Goal: Task Accomplishment & Management: Use online tool/utility

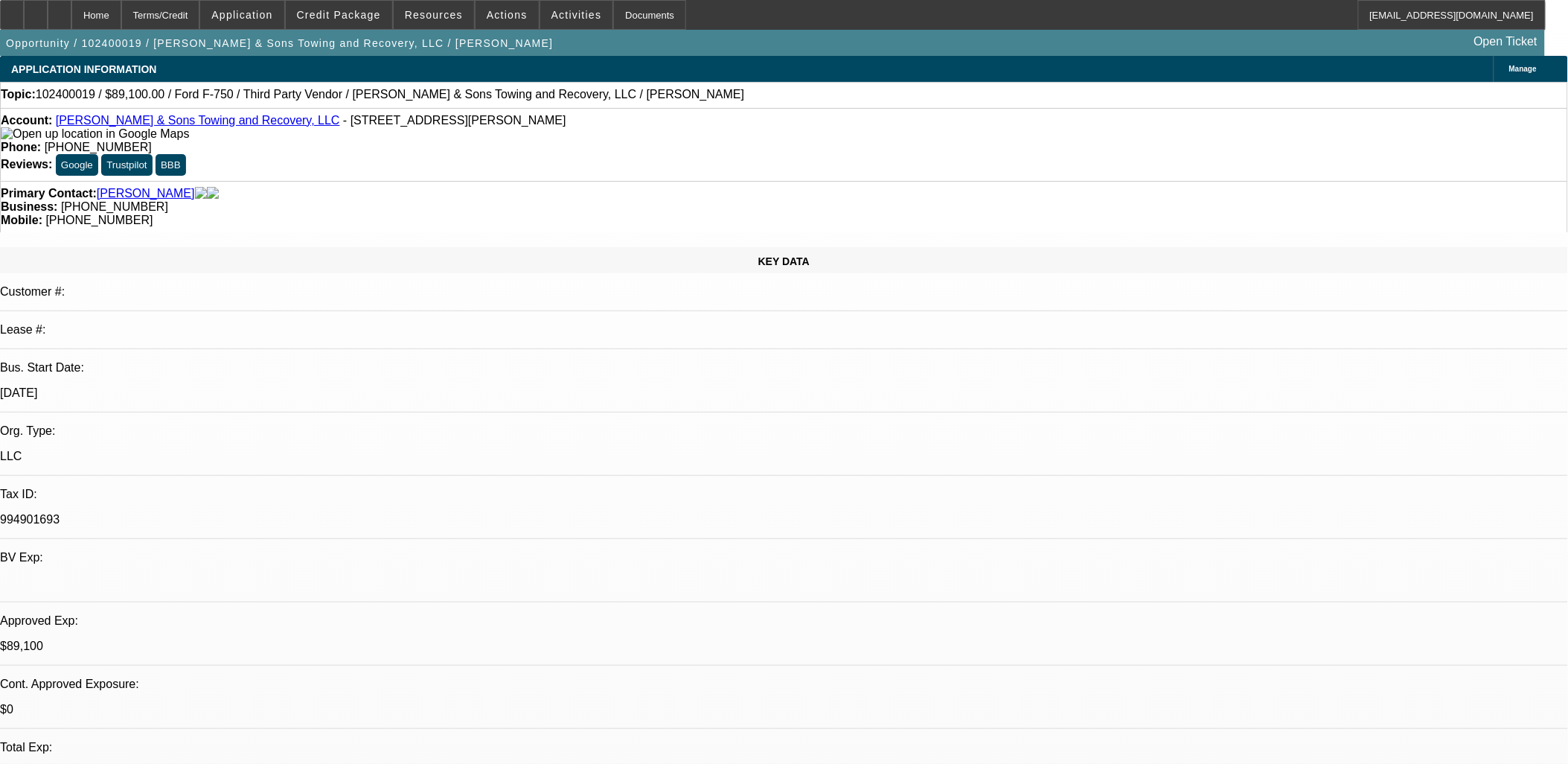
select select "0.1"
select select "2"
select select "0.1"
select select "4"
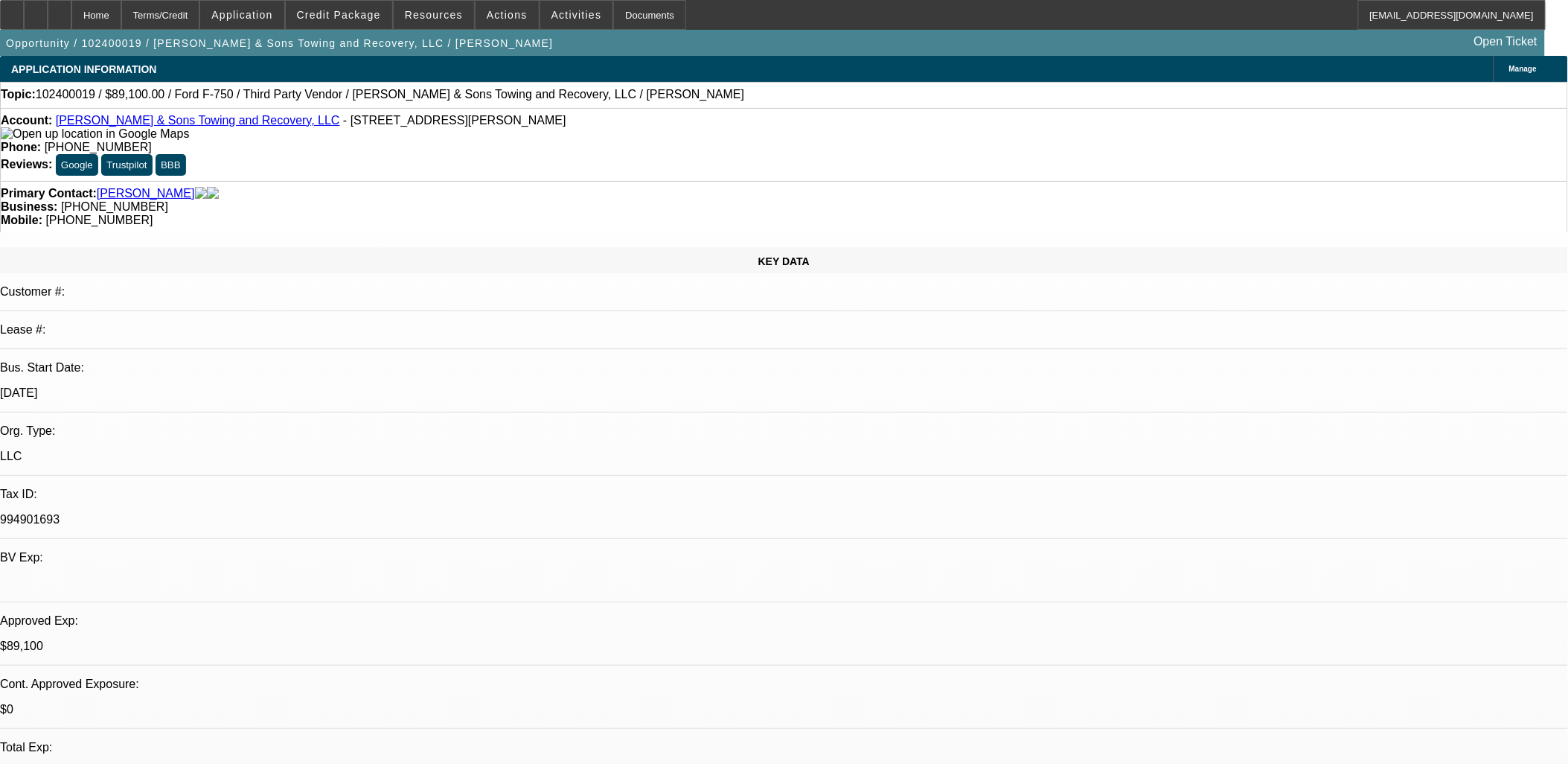
select select "0.1"
select select "2"
select select "0.1"
select select "4"
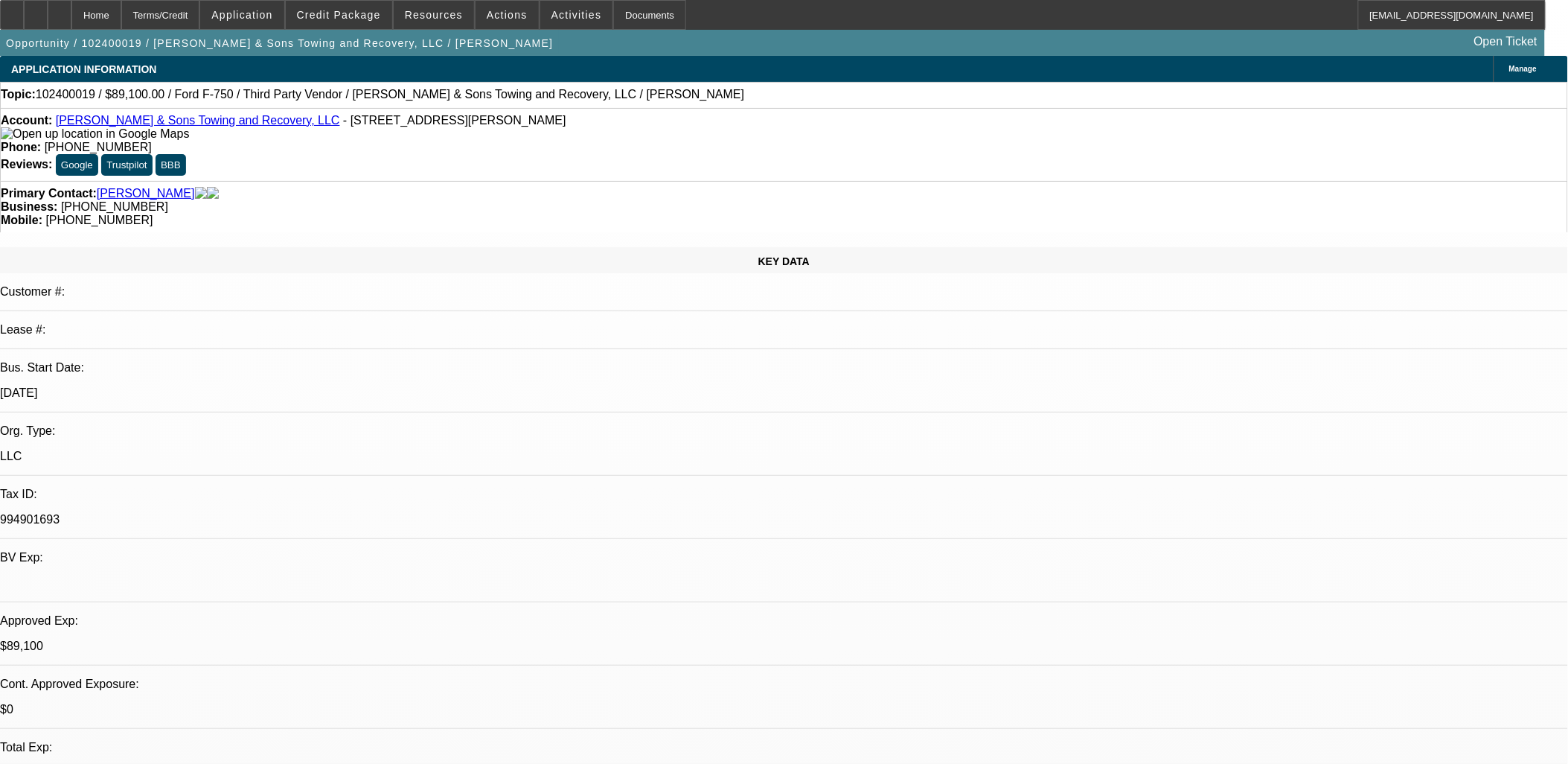
select select "0.1"
select select "2"
select select "0.1"
select select "4"
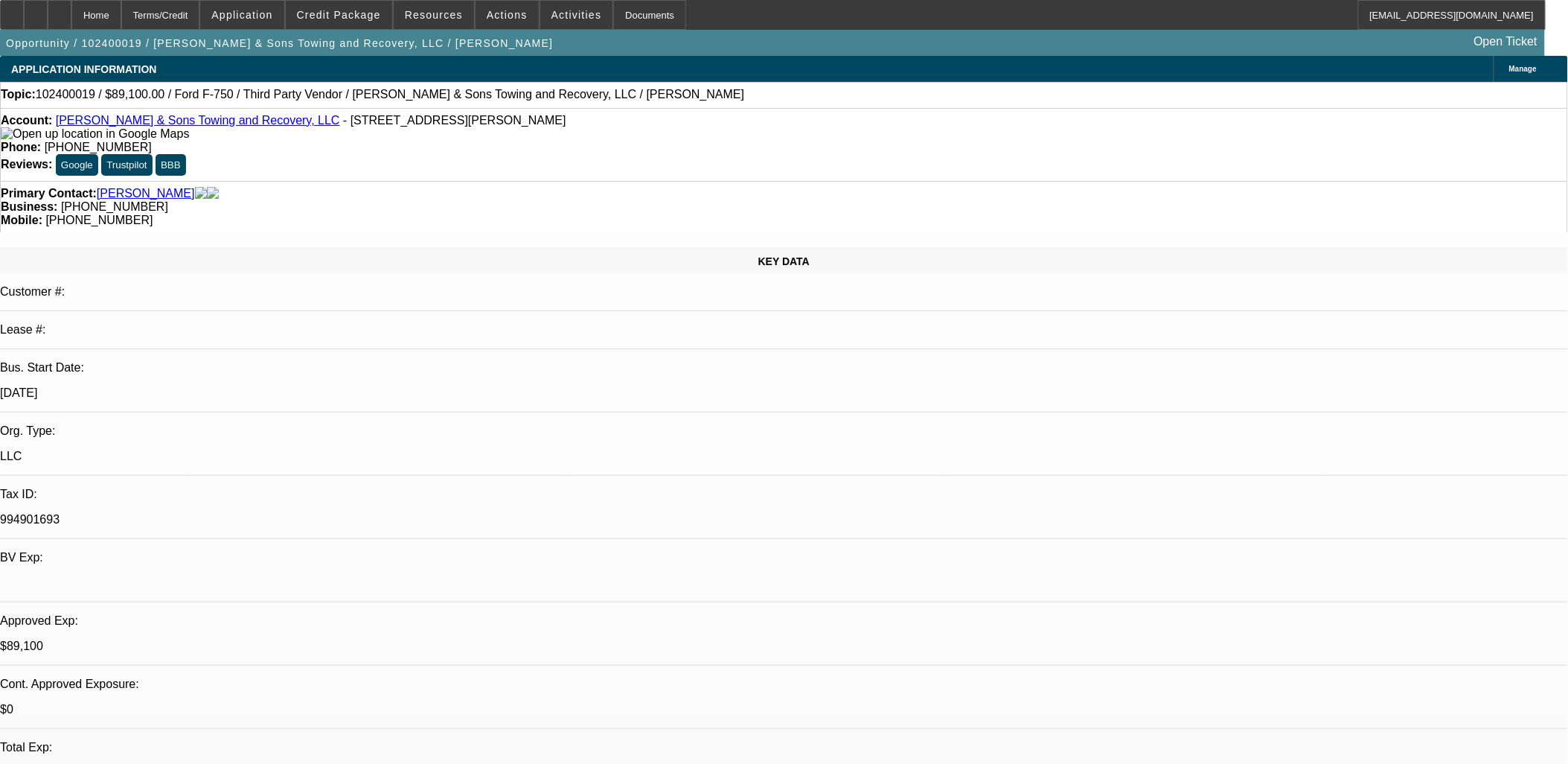
select select "0.1"
select select "2"
select select "0"
select select "6"
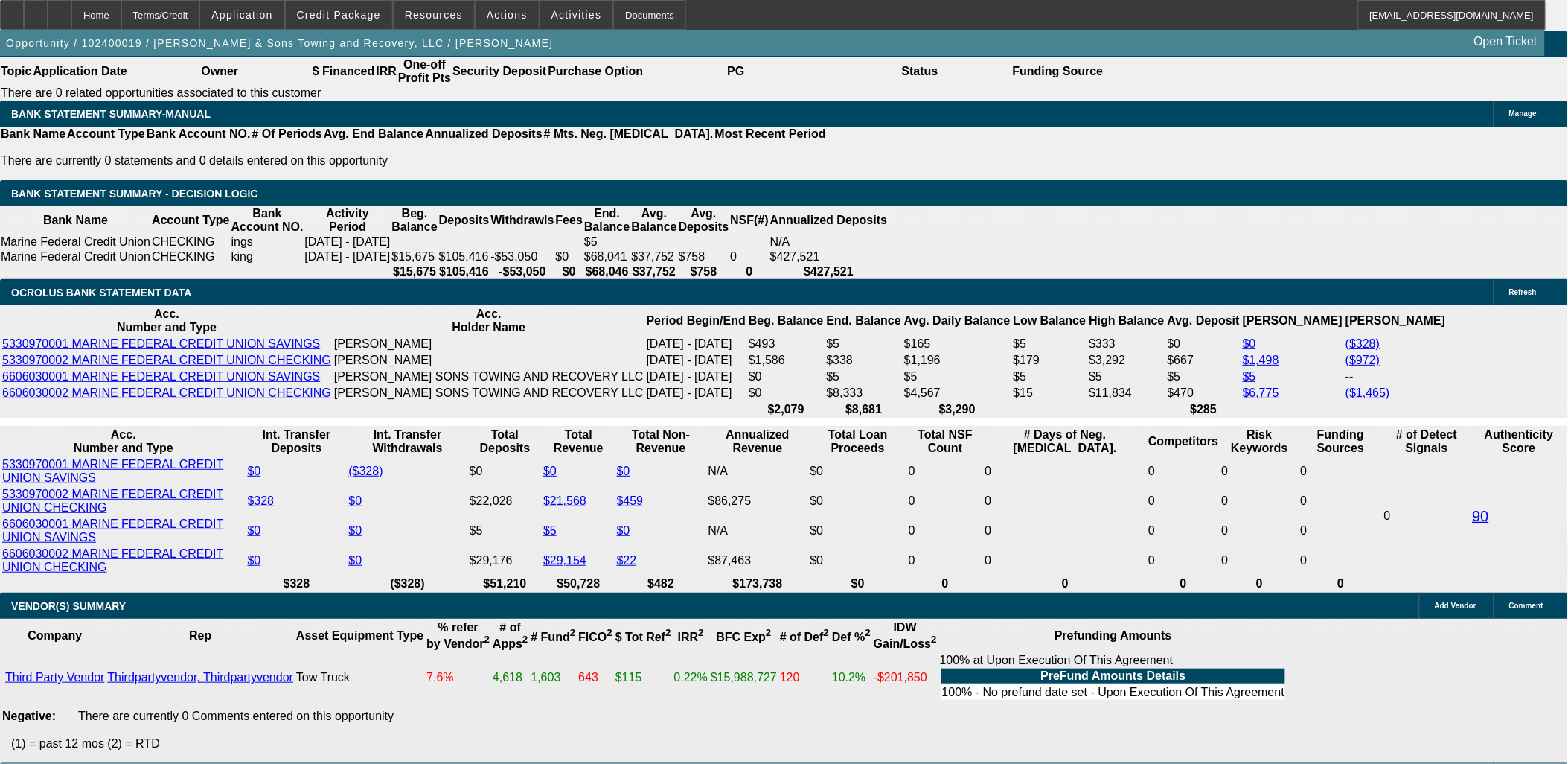
scroll to position [2481, 0]
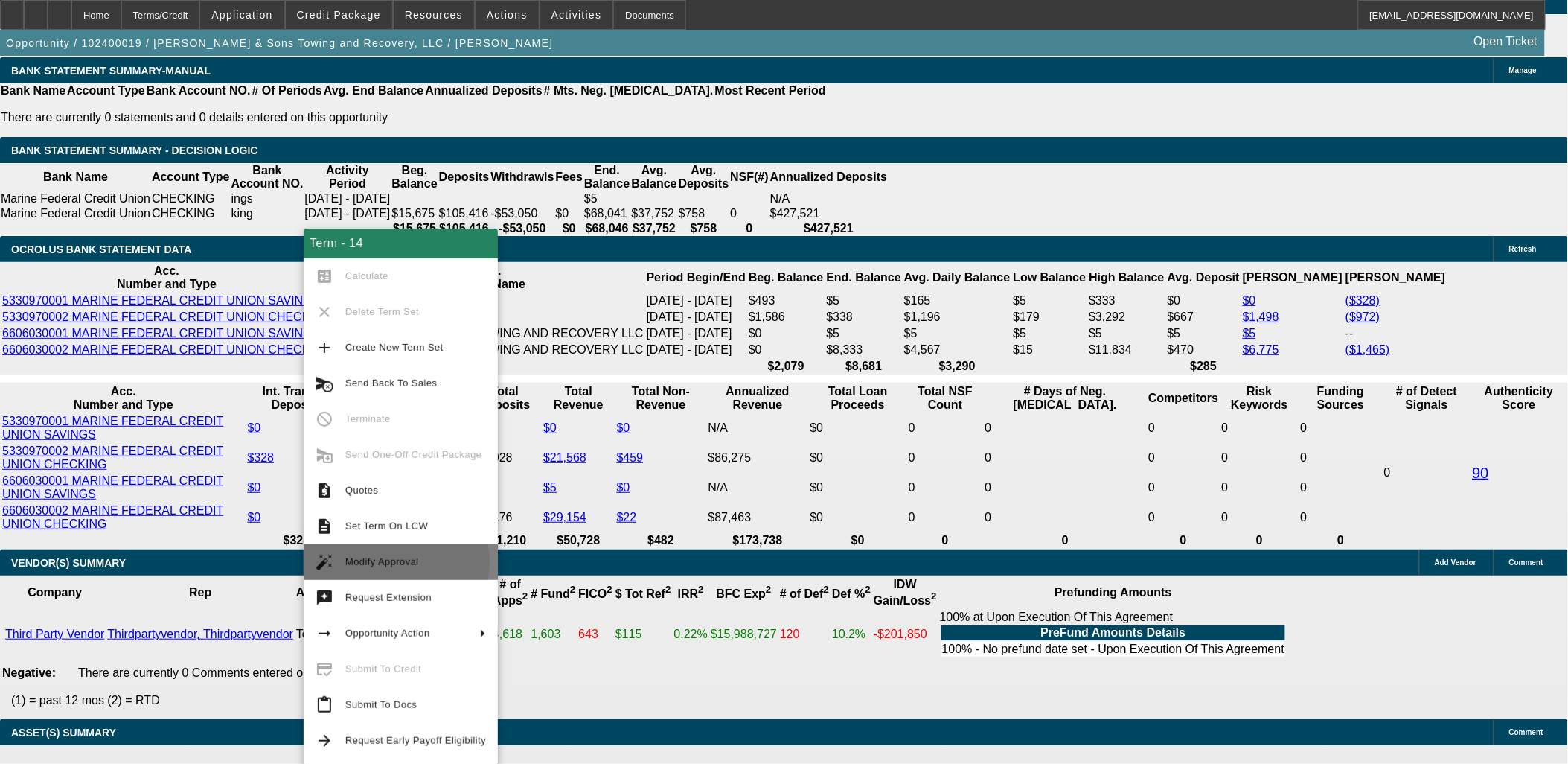
click at [392, 561] on span "Modify Approval" at bounding box center [382, 561] width 74 height 11
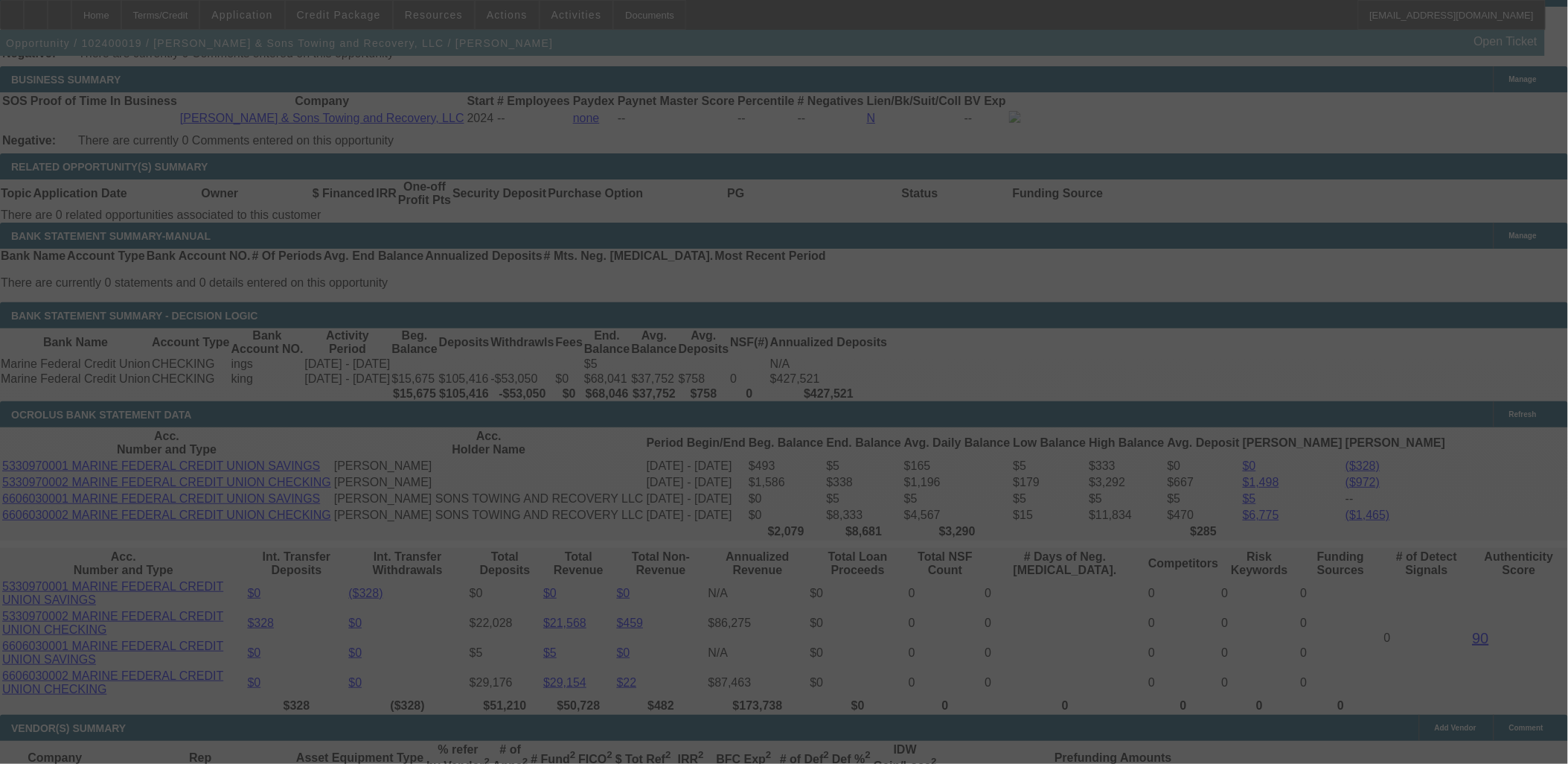
scroll to position [2563, 0]
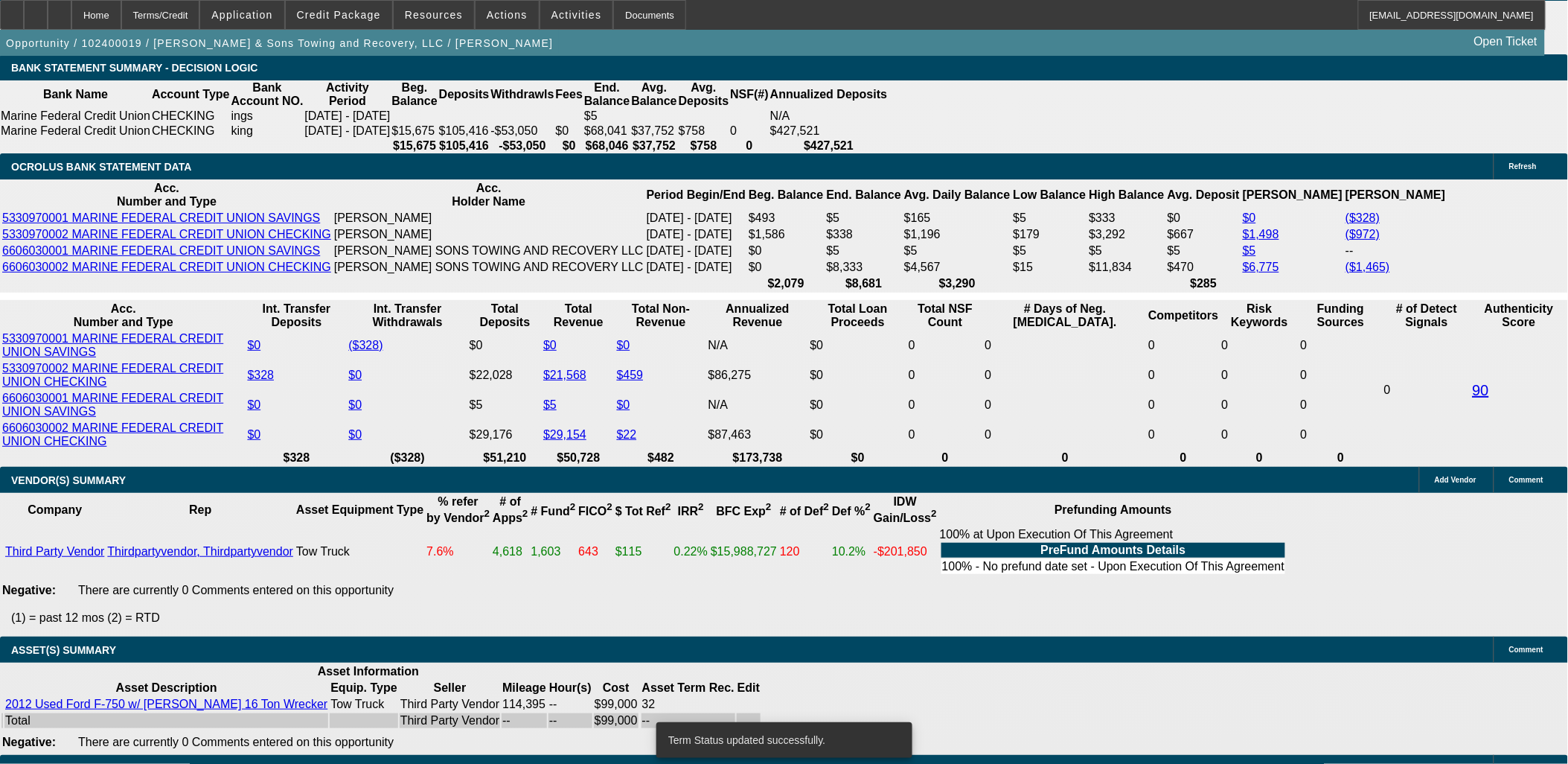
select select "0.1"
select select "2"
select select "0.1"
select select "4"
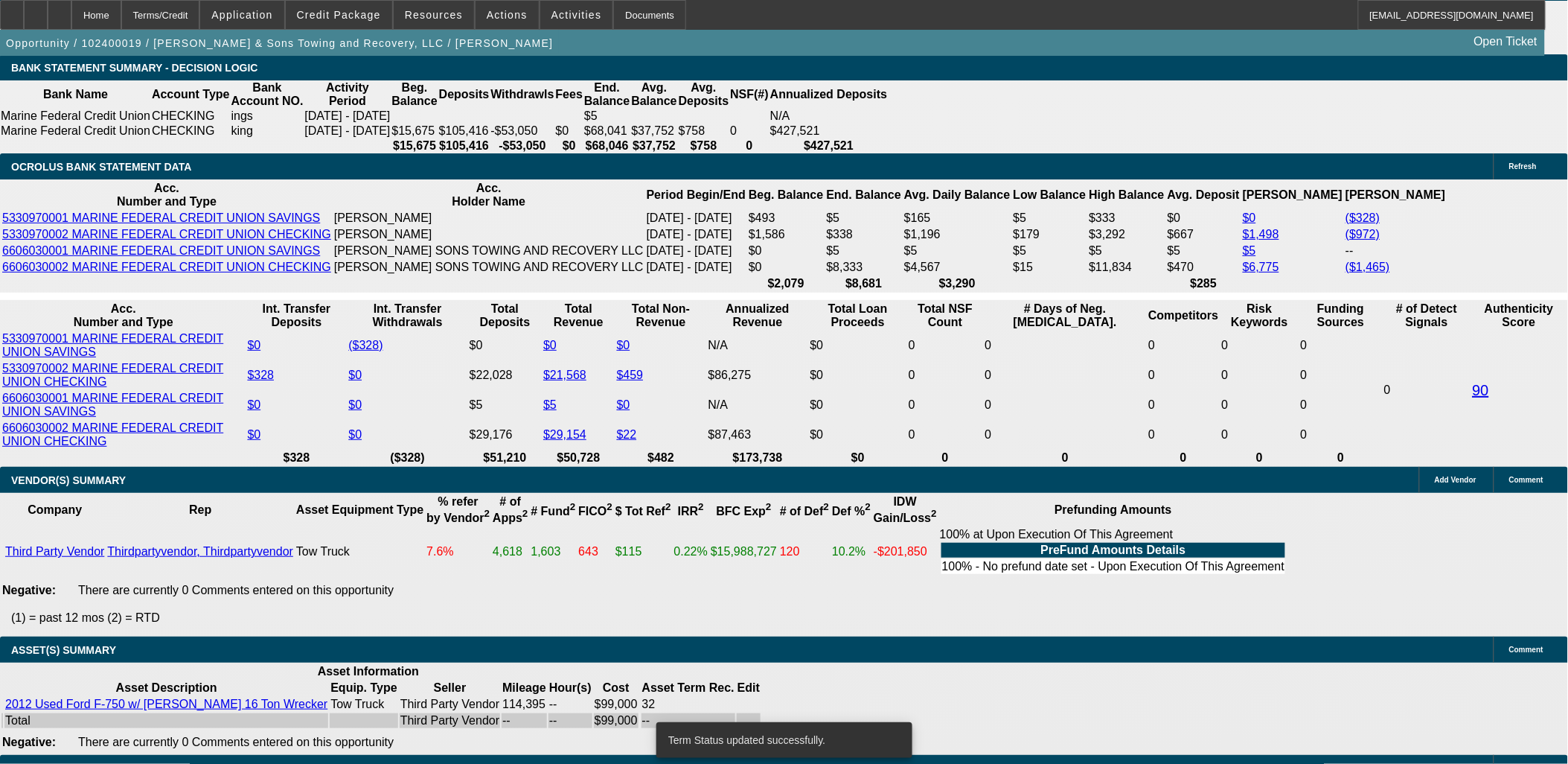
select select "0.1"
select select "2"
select select "0.1"
select select "4"
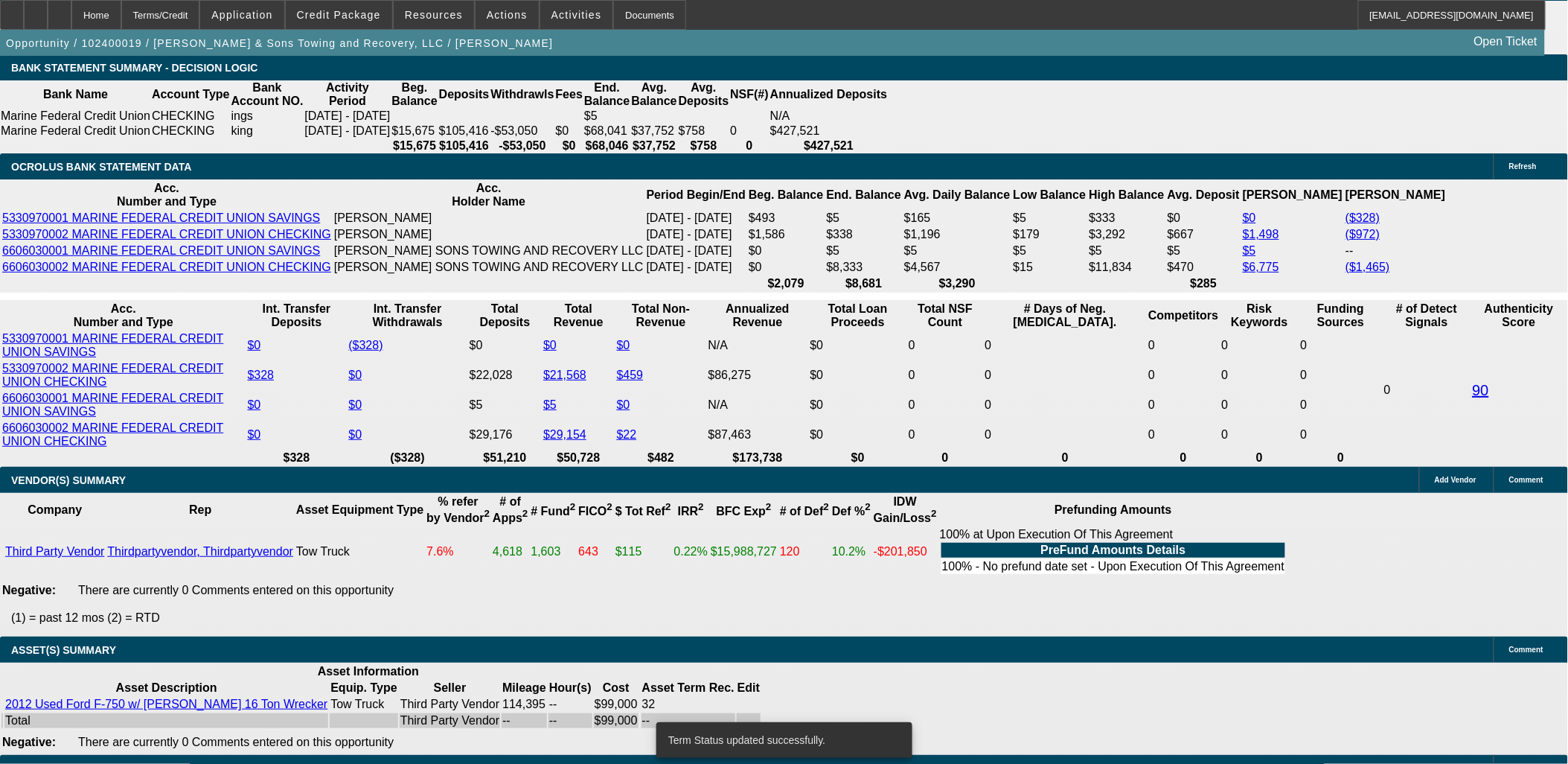
select select "0.1"
select select "2"
select select "0.1"
select select "4"
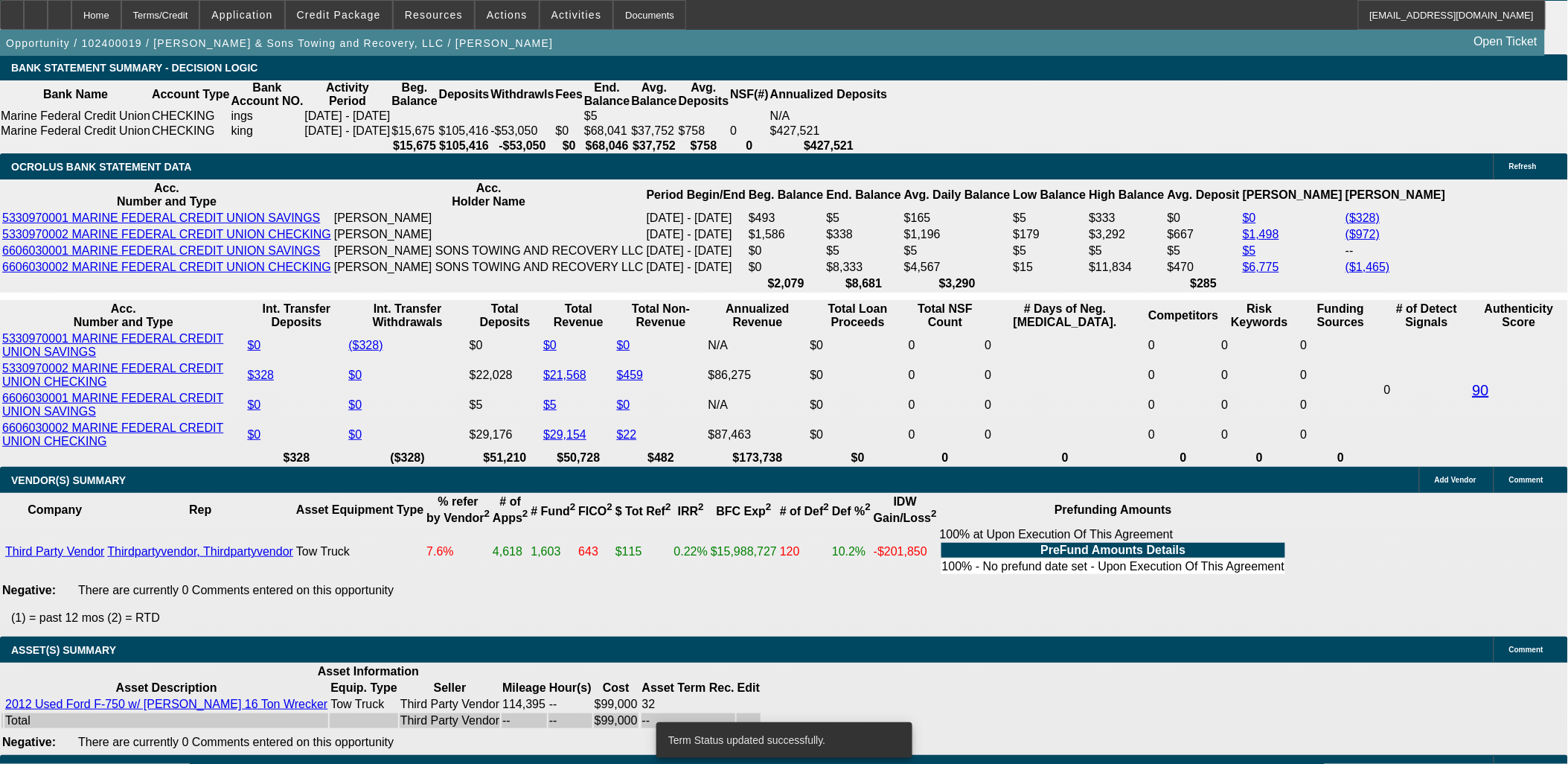
select select "0.1"
select select "2"
select select "0.1"
select select "4"
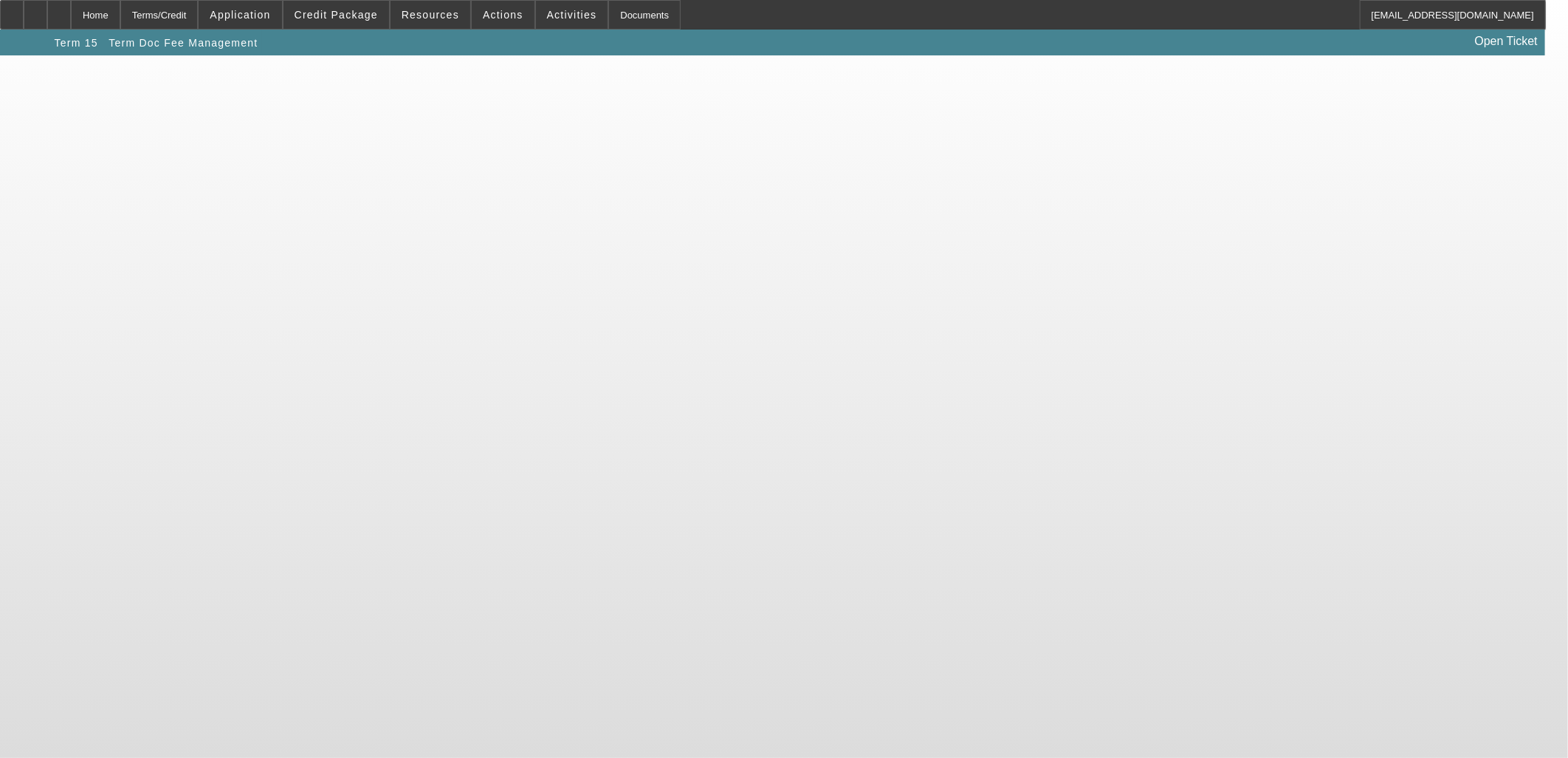
click at [310, 337] on body "Home Terms/Credit Application Credit Package Resources Actions Activities Docum…" at bounding box center [784, 379] width 1568 height 758
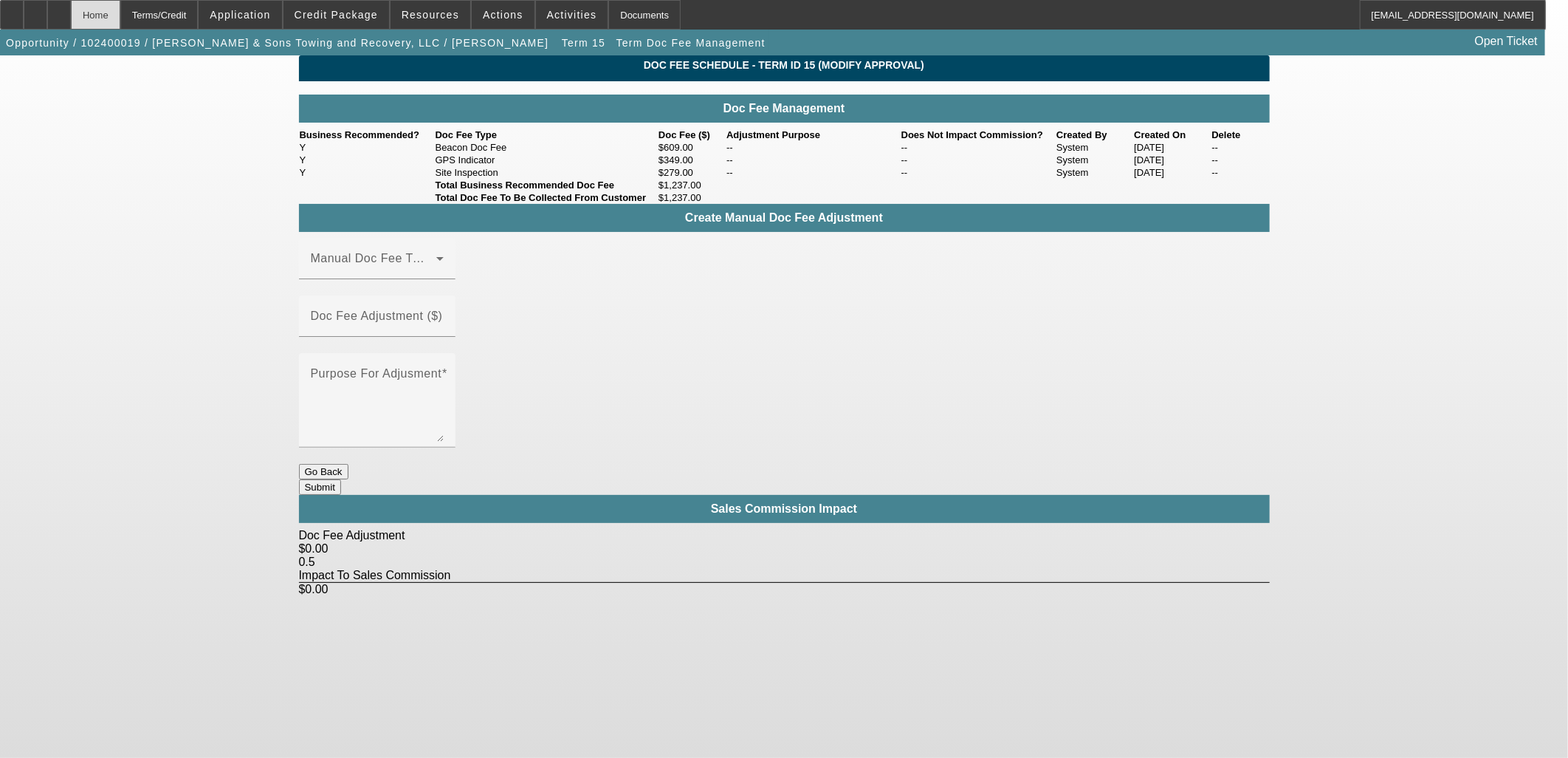
click at [120, 16] on div "Home" at bounding box center [96, 15] width 50 height 30
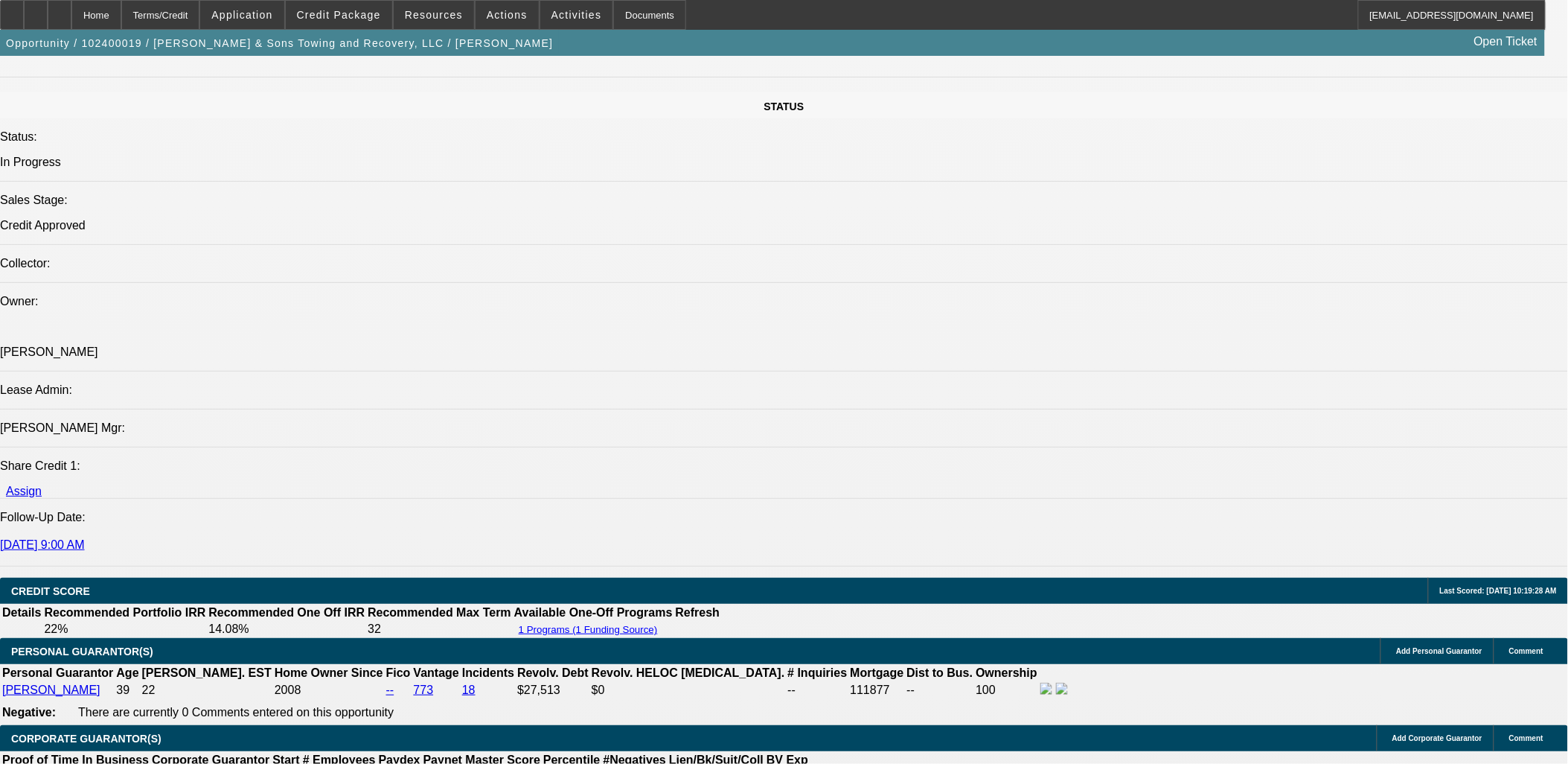
select select "0.1"
select select "2"
select select "0.1"
select select "4"
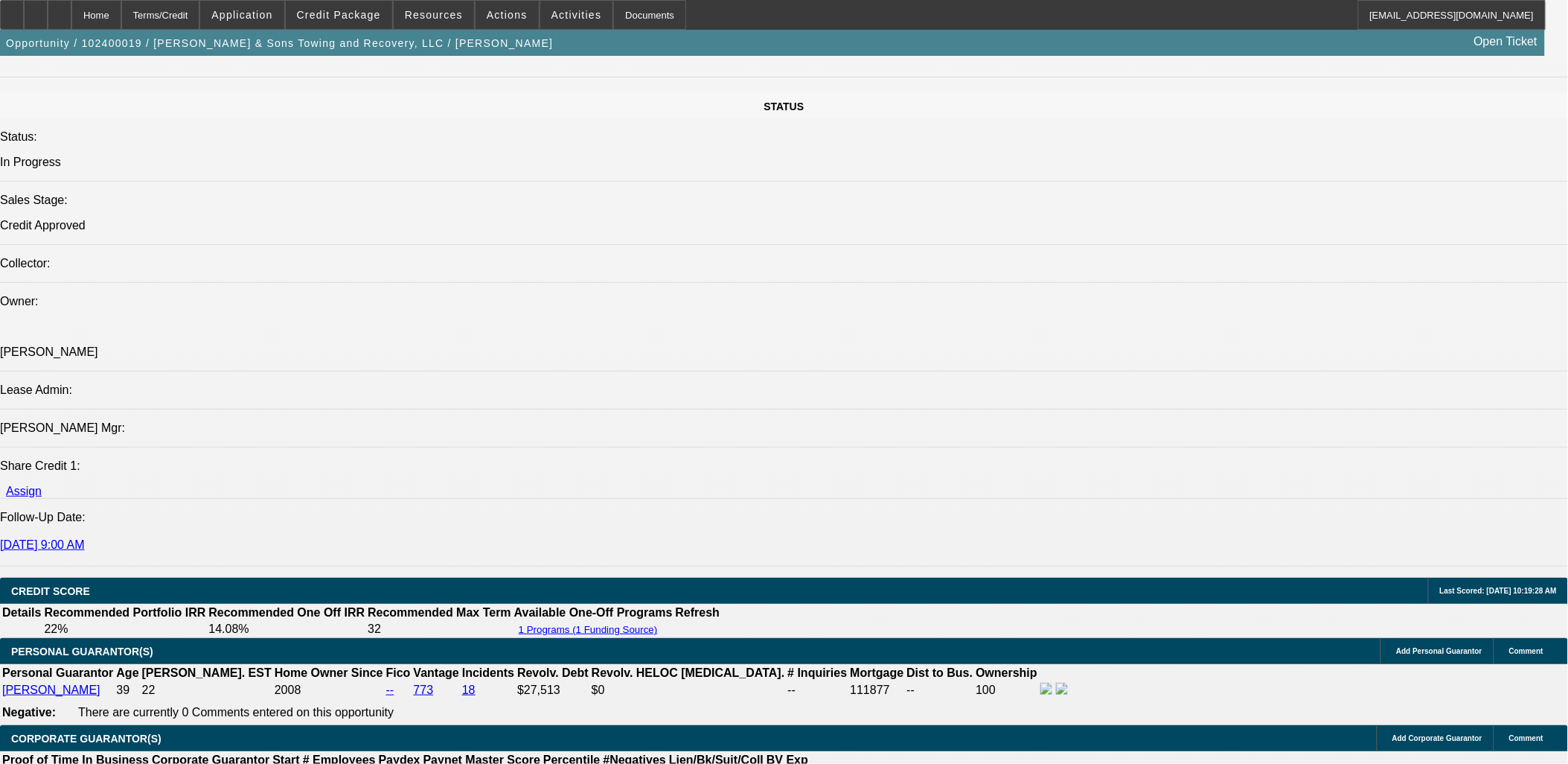
select select "0.1"
select select "2"
select select "0.1"
select select "4"
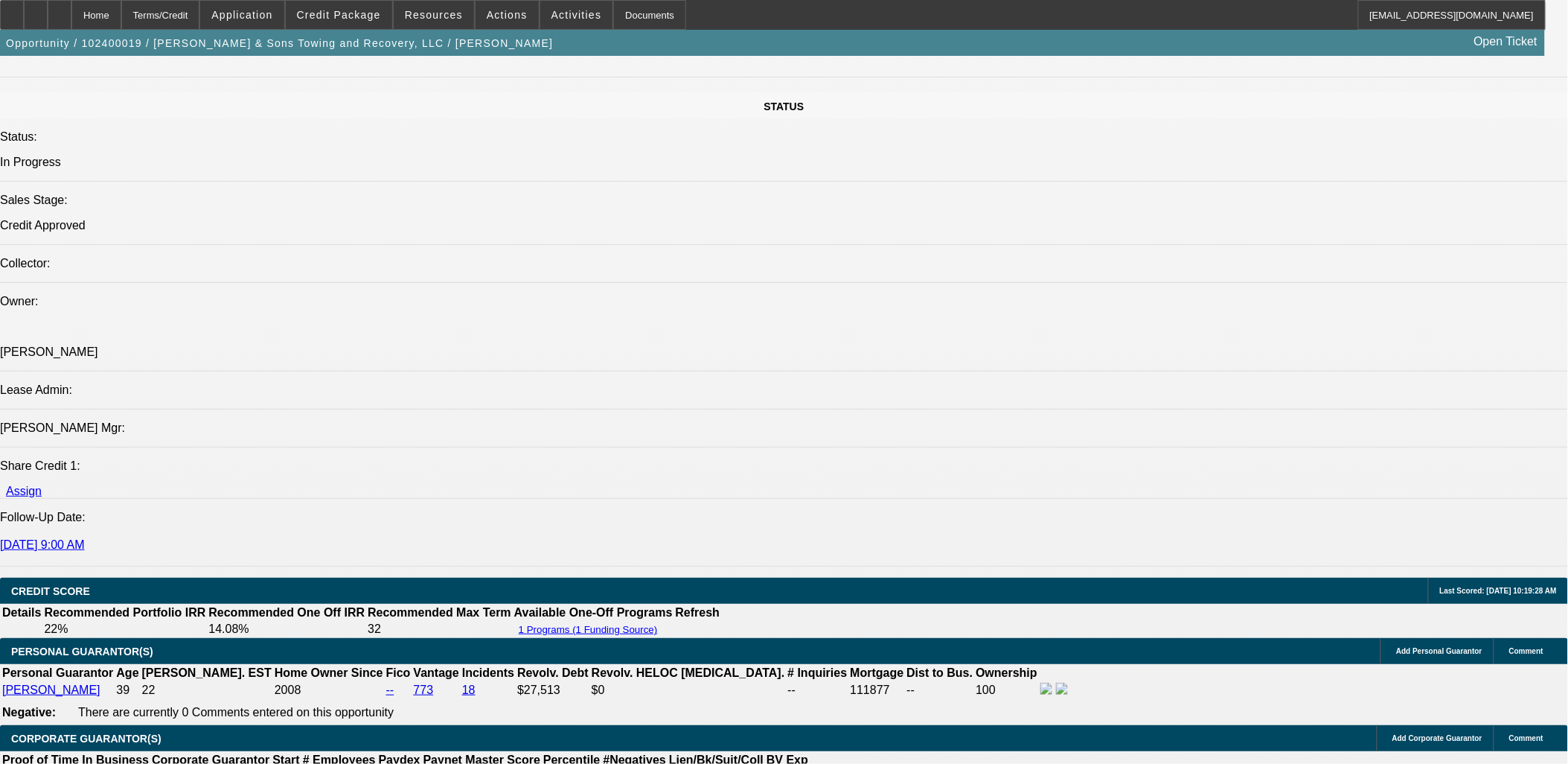
select select "0.1"
select select "2"
select select "0.1"
select select "4"
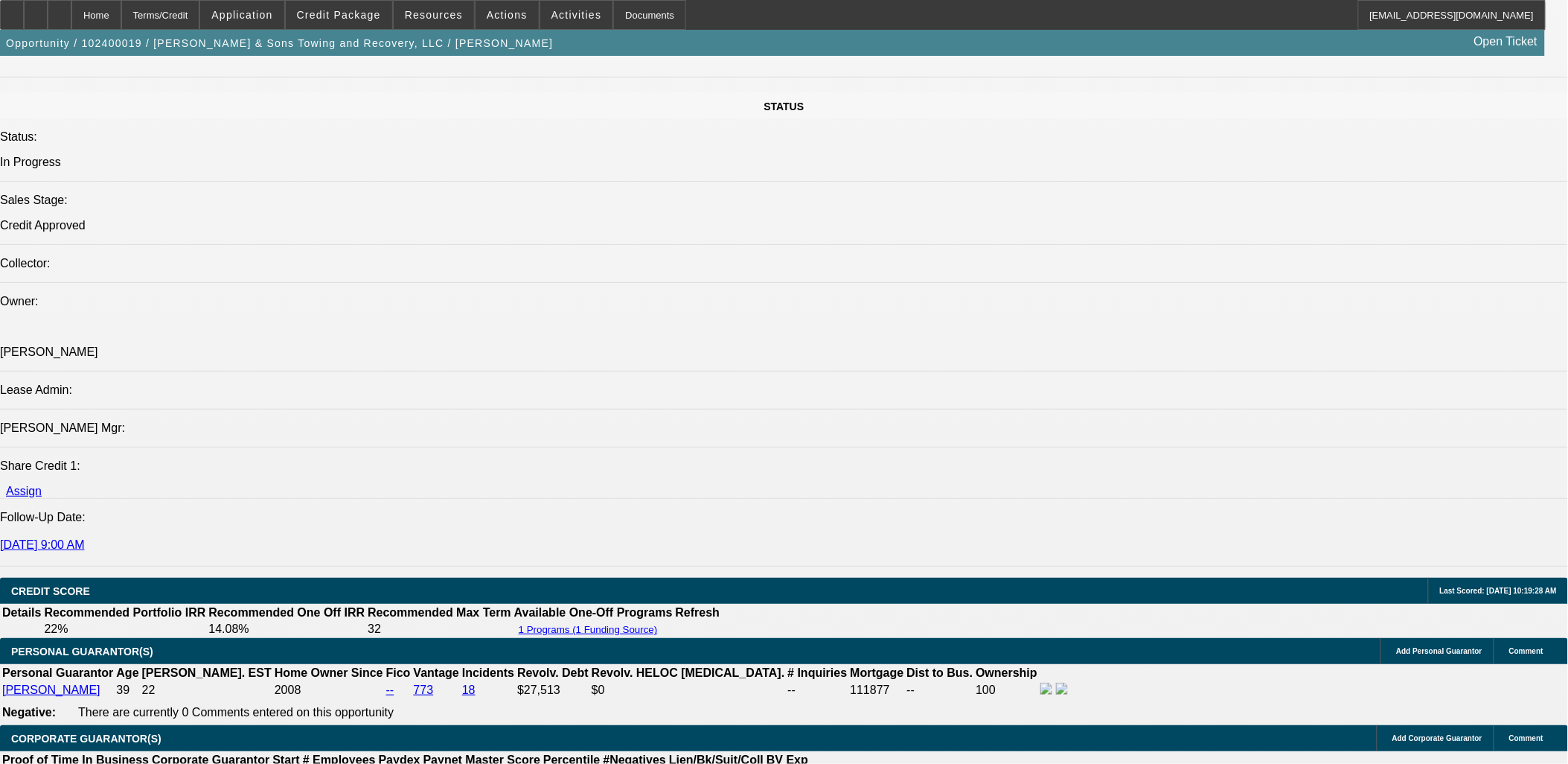
select select "0.1"
select select "2"
select select "0.1"
select select "4"
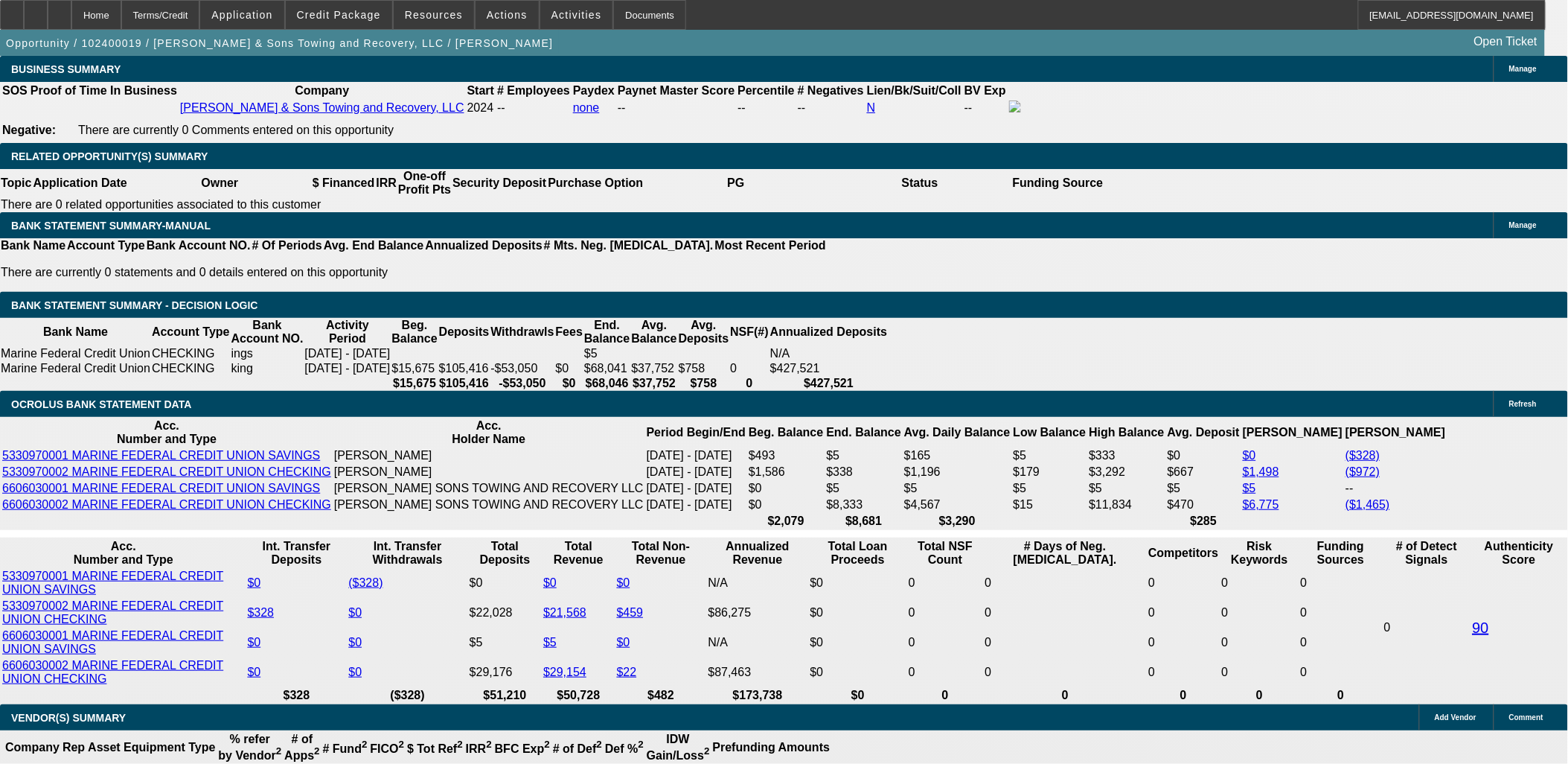
scroll to position [2646, 0]
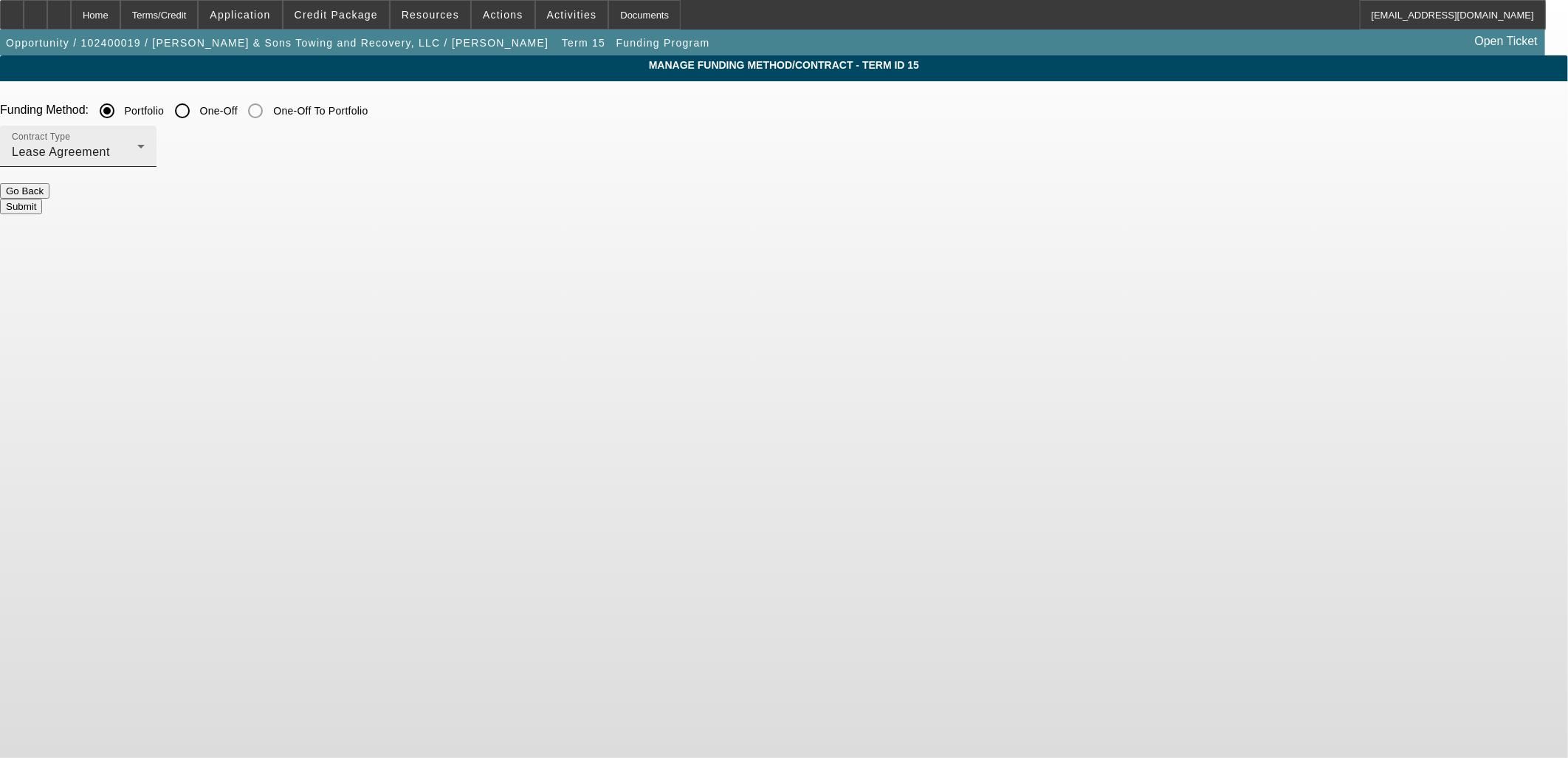
click at [137, 146] on div "Lease Agreement" at bounding box center [74, 152] width 125 height 18
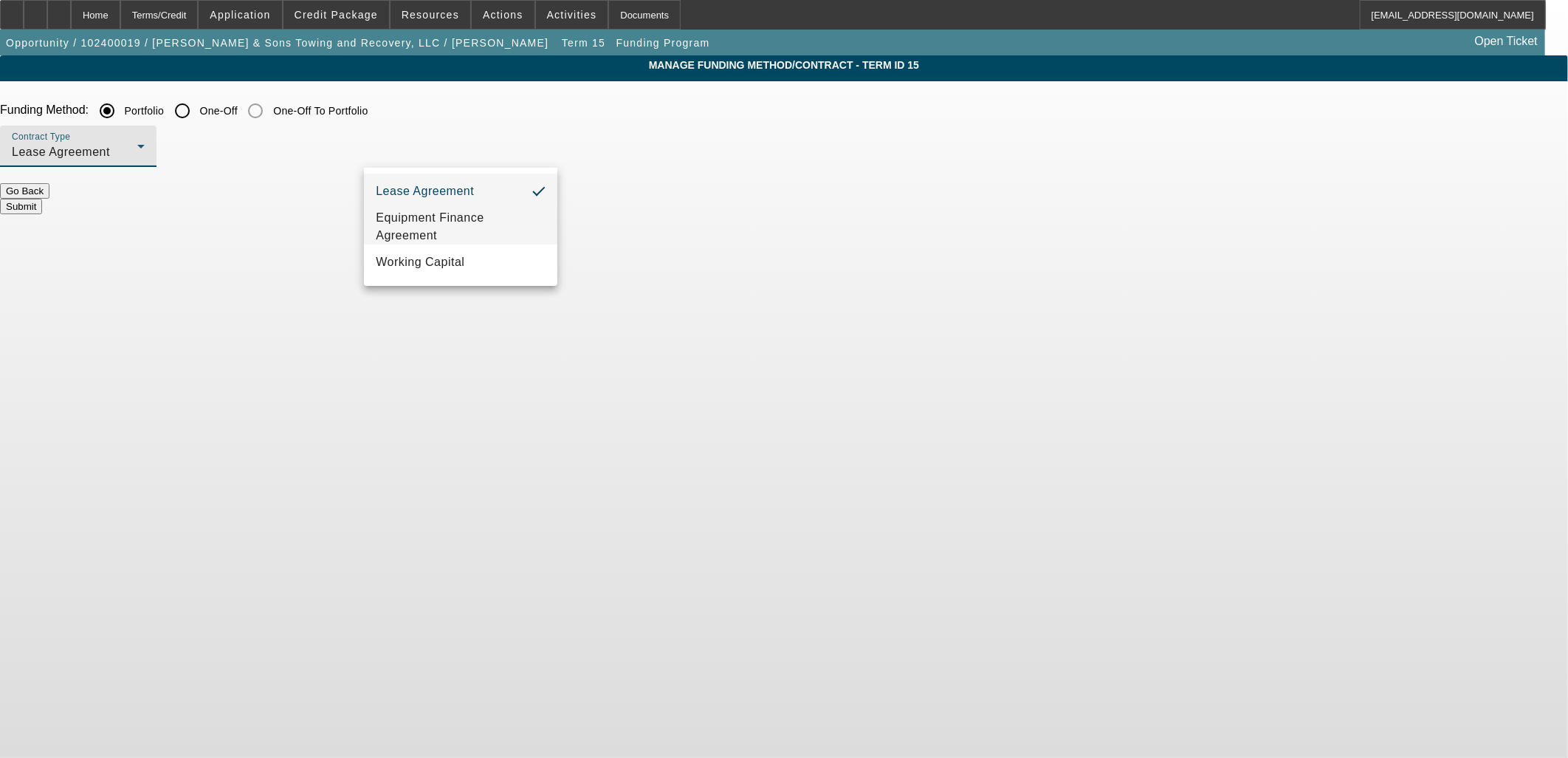
click at [450, 231] on span "Equipment Finance Agreement" at bounding box center [460, 227] width 170 height 36
click at [770, 333] on body "Home Terms/Credit Application Credit Package Resources Actions Activities Docum…" at bounding box center [784, 379] width 1568 height 758
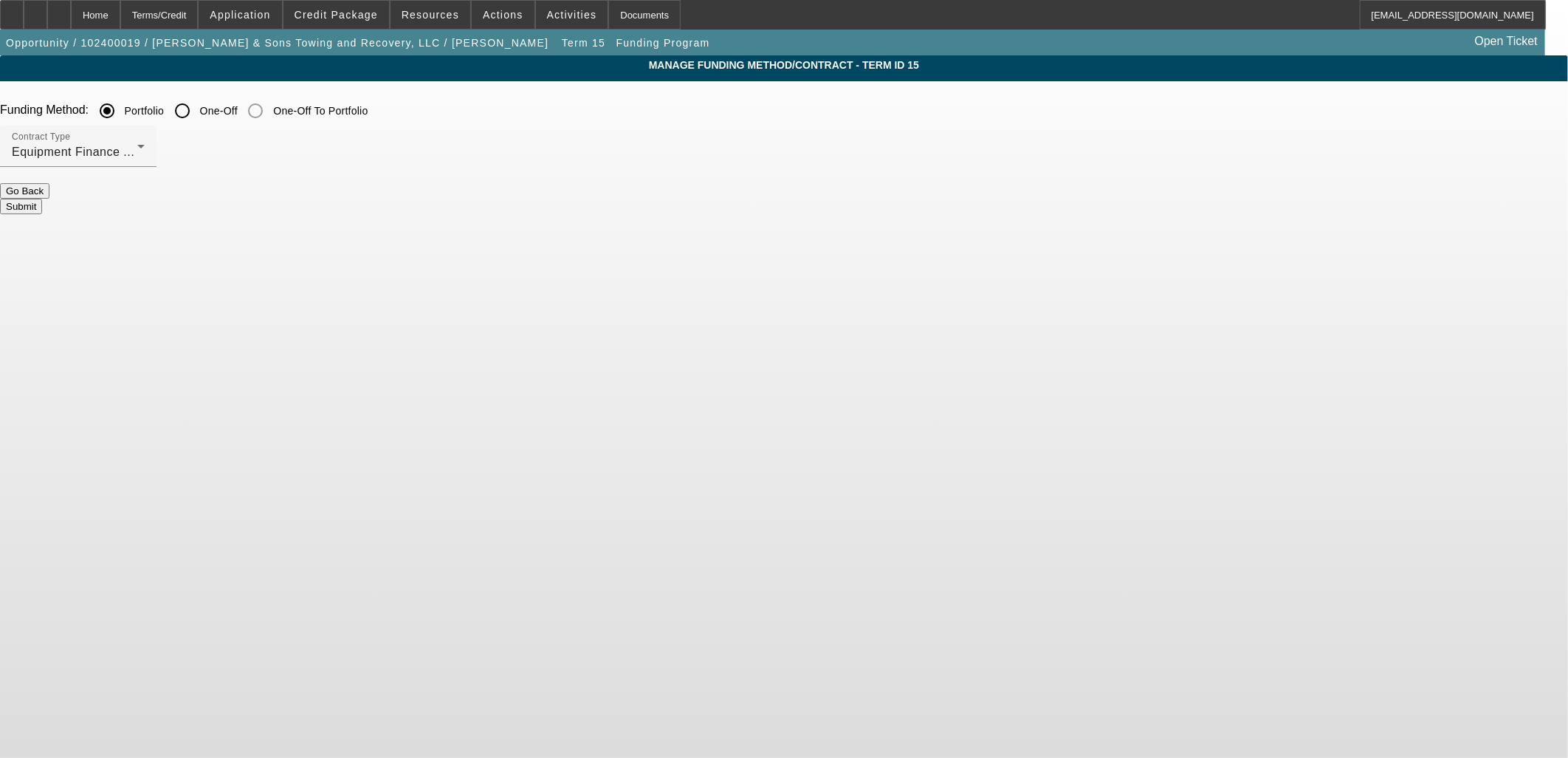
click at [42, 199] on button "Submit" at bounding box center [21, 206] width 42 height 16
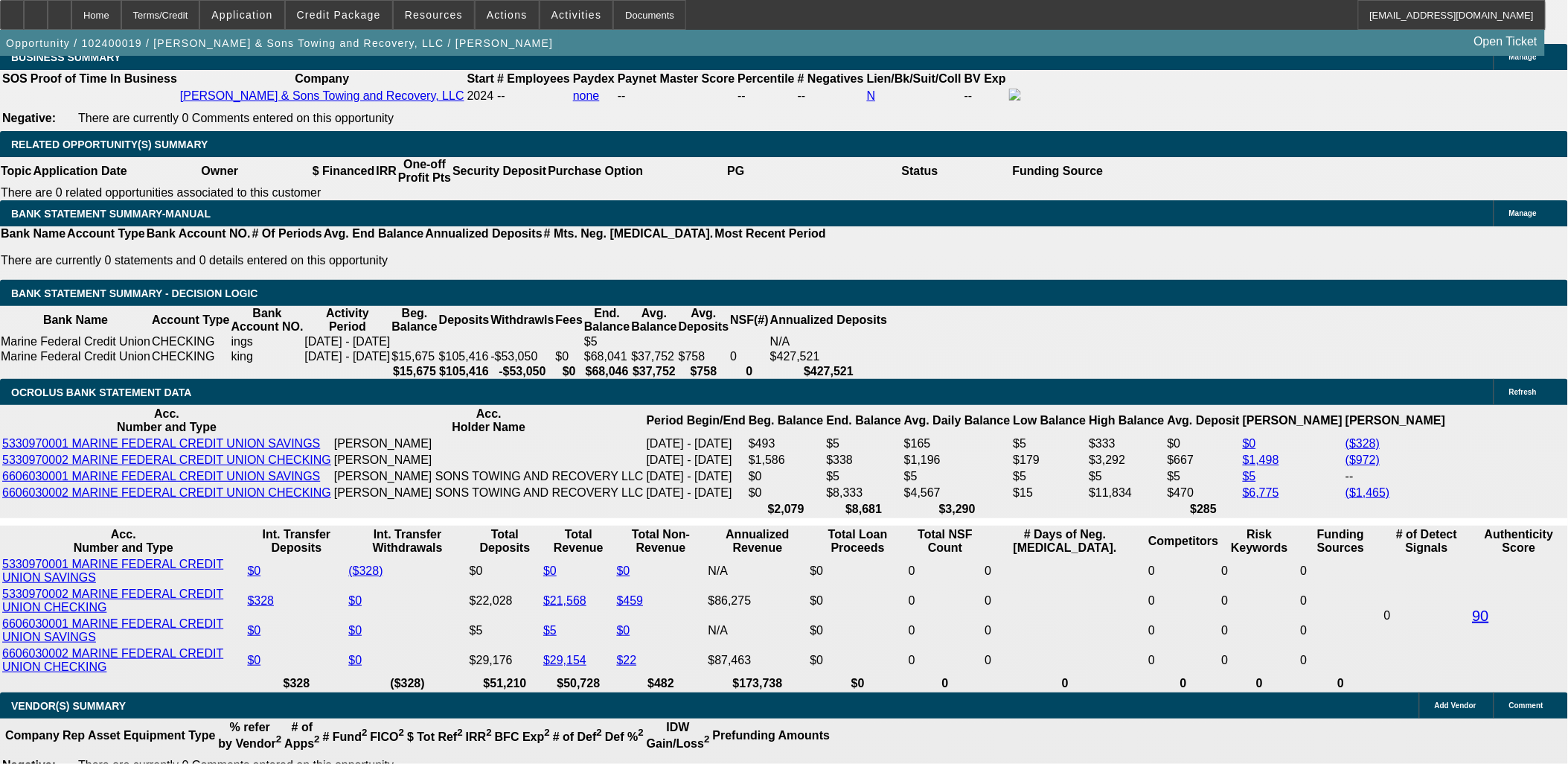
select select "0.1"
select select "2"
select select "0"
select select "6"
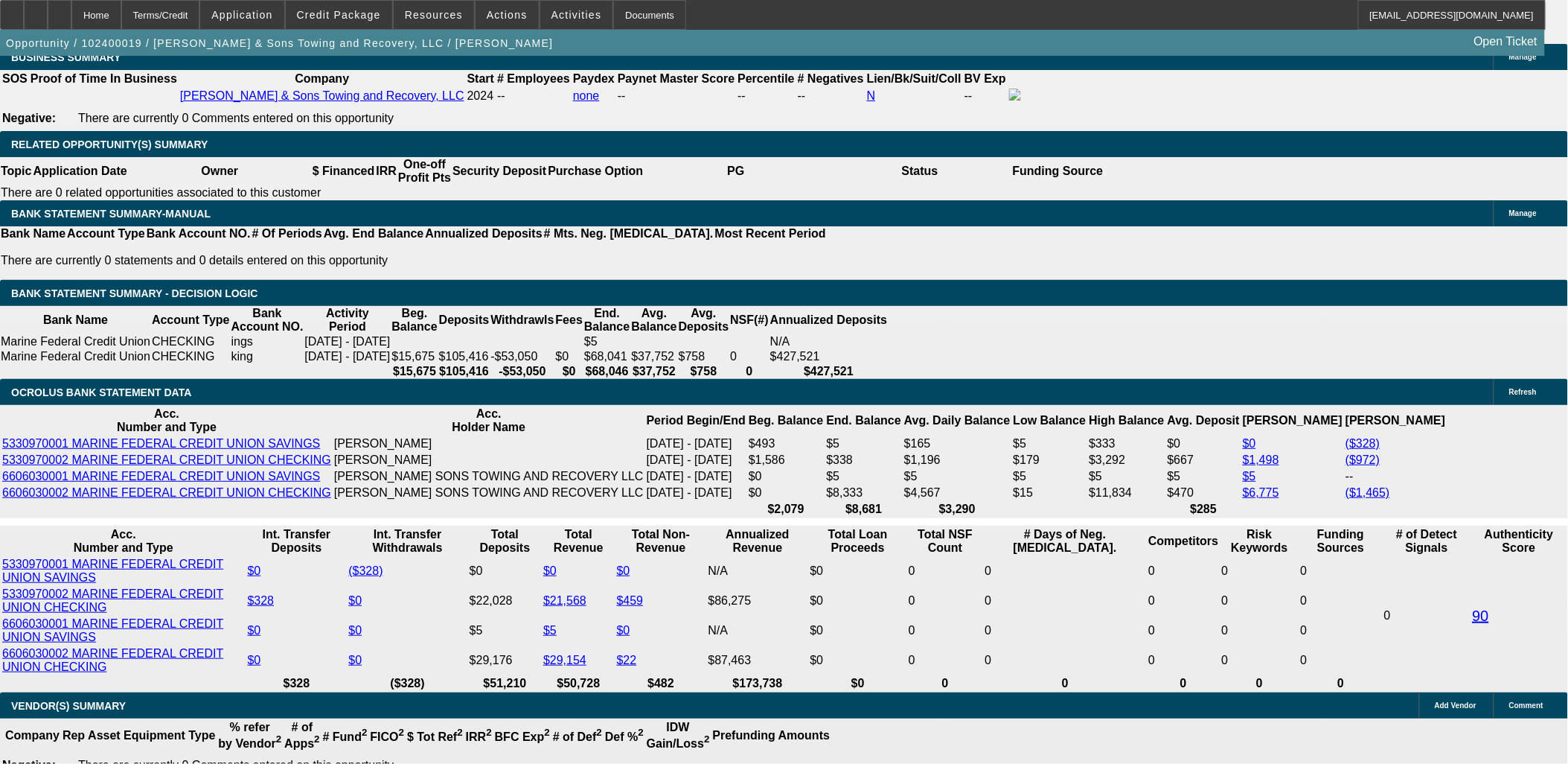
select select "0.1"
select select "2"
select select "0.1"
select select "4"
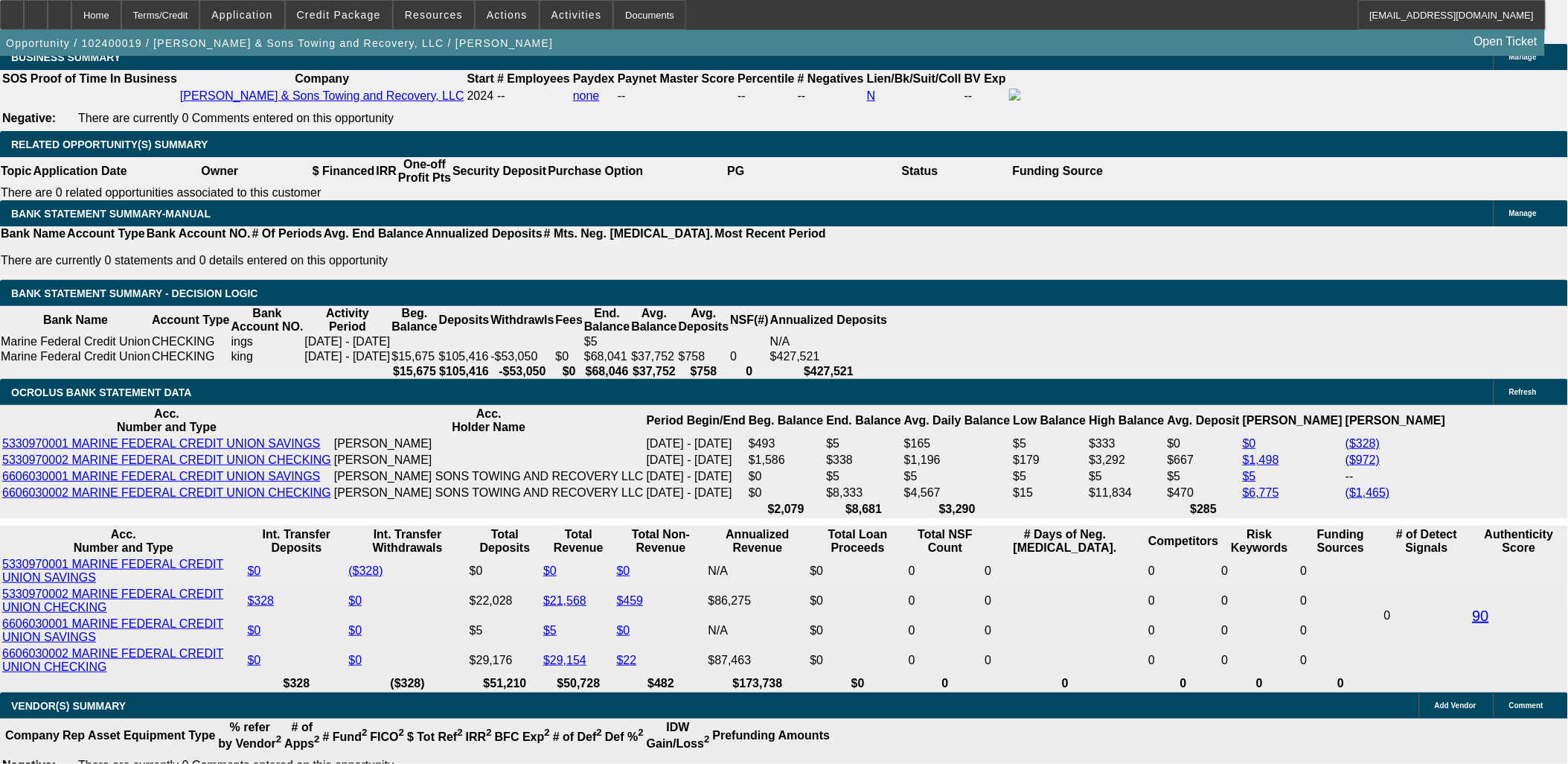
select select "0.1"
select select "2"
select select "0.1"
select select "4"
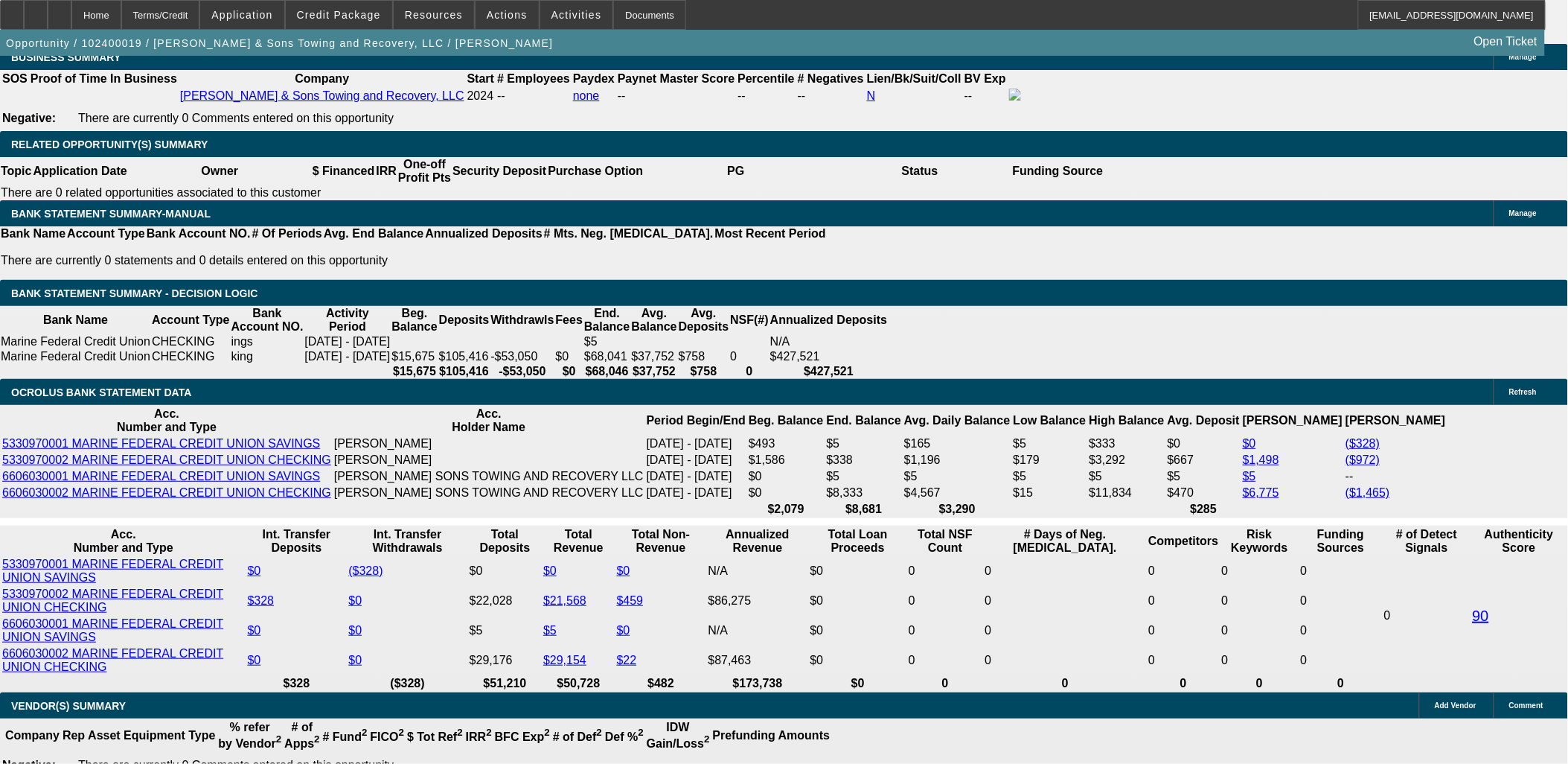
select select "0.1"
select select "2"
select select "0.1"
select select "4"
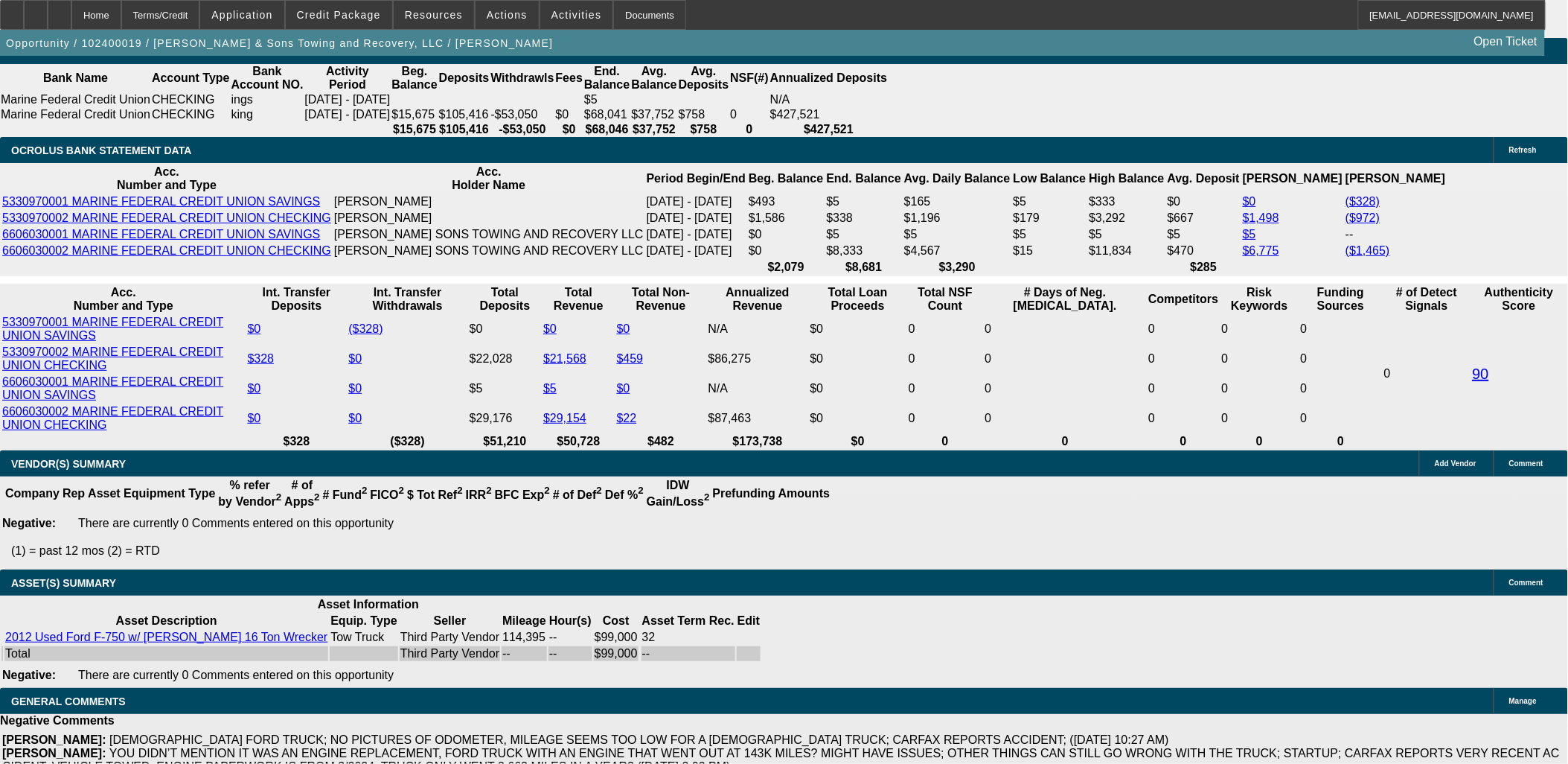
scroll to position [2497, 0]
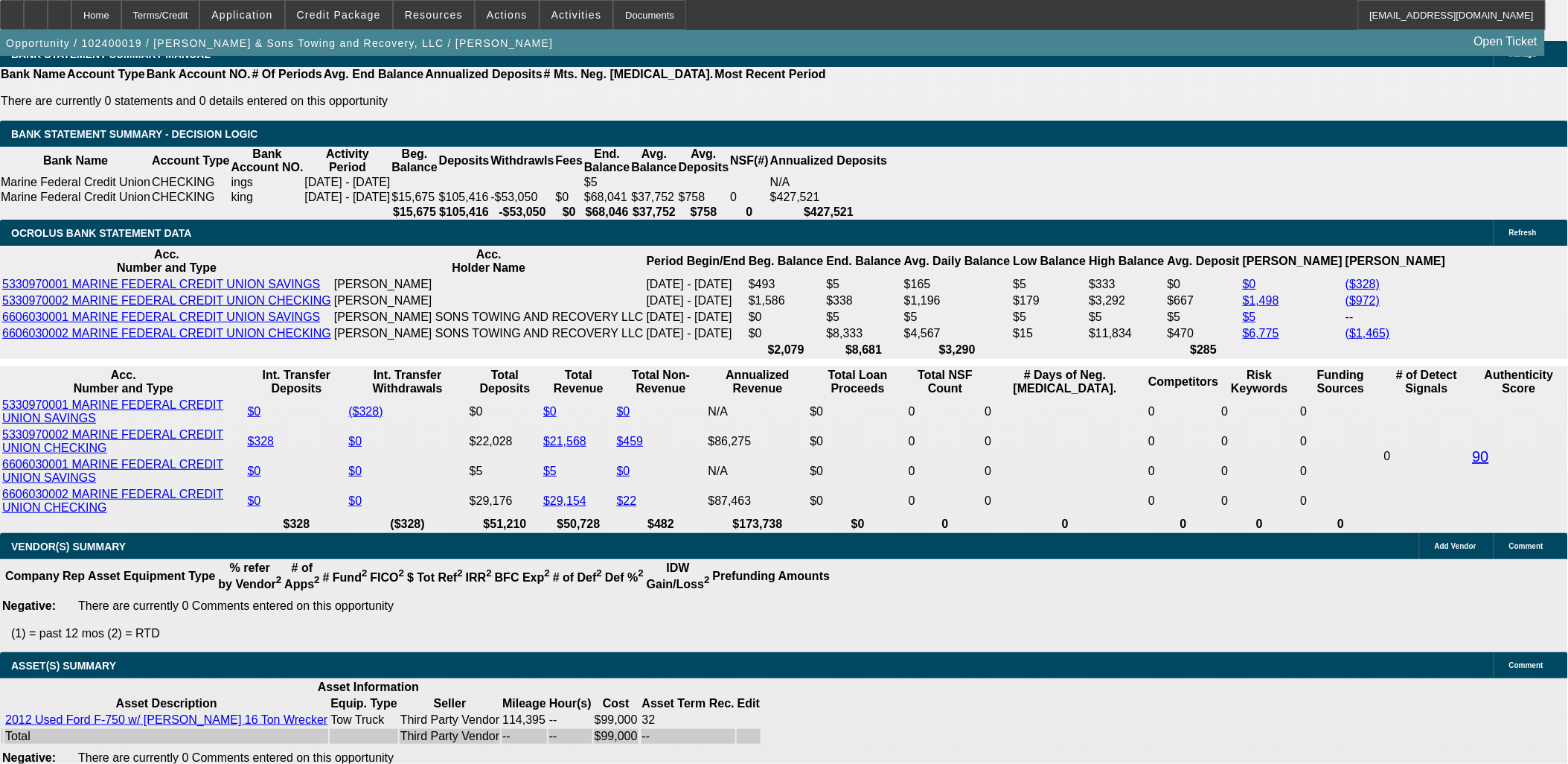
type input "UNKNOWN"
type input "18"
type input "$4,319.30"
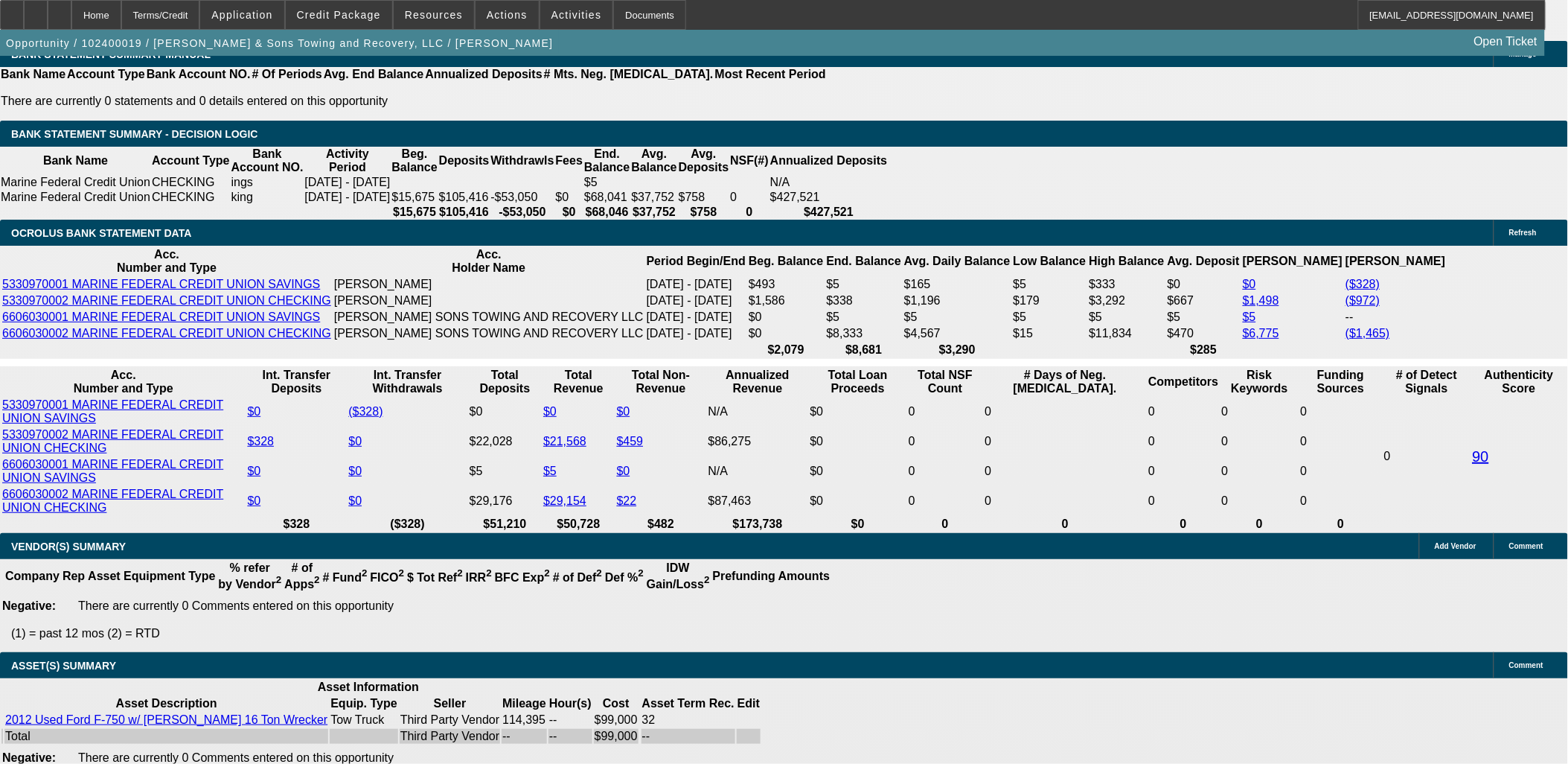
type input "$2,159.65"
type input "$5,749.50"
type input "$2,874.75"
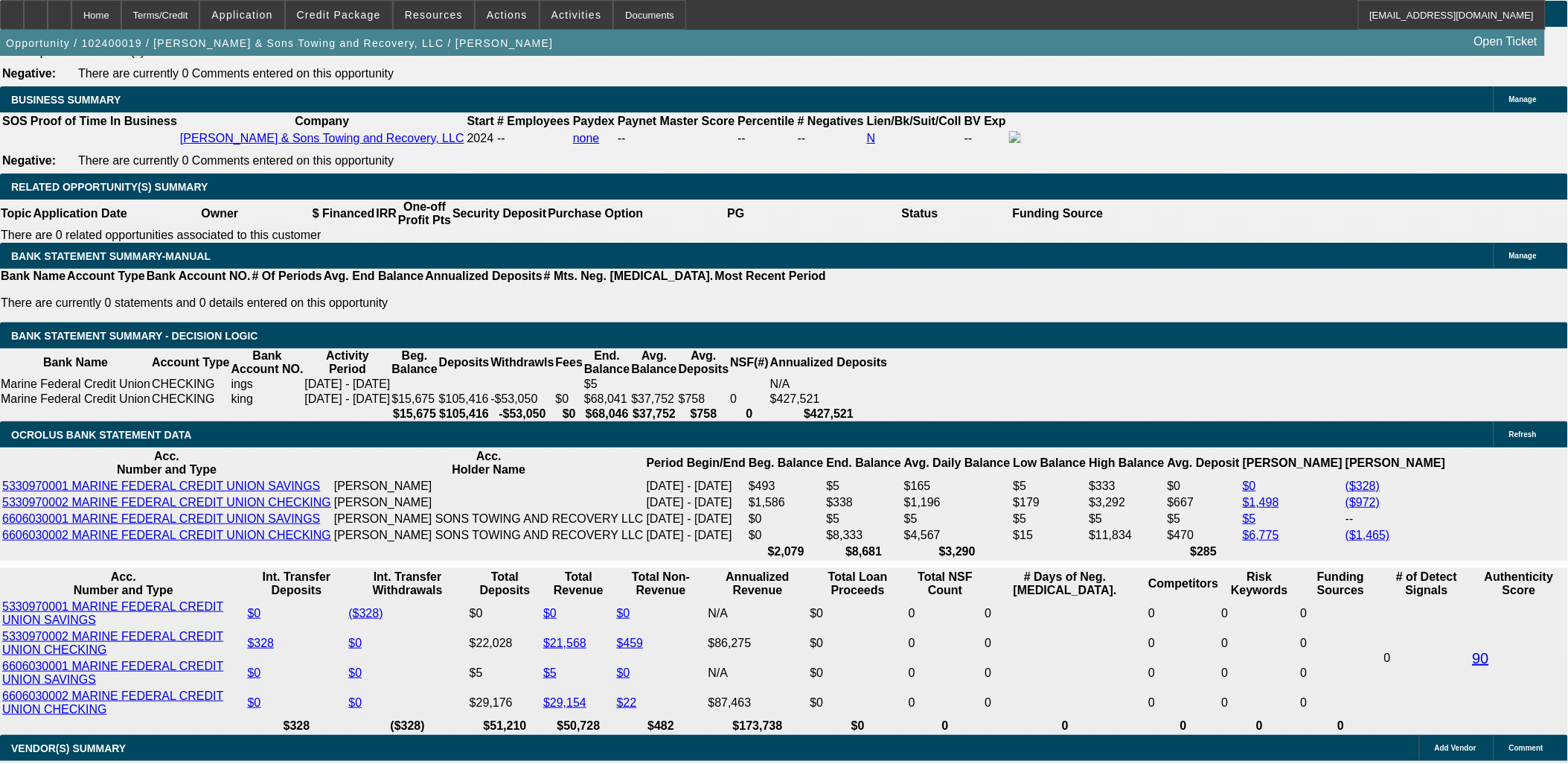
scroll to position [2249, 0]
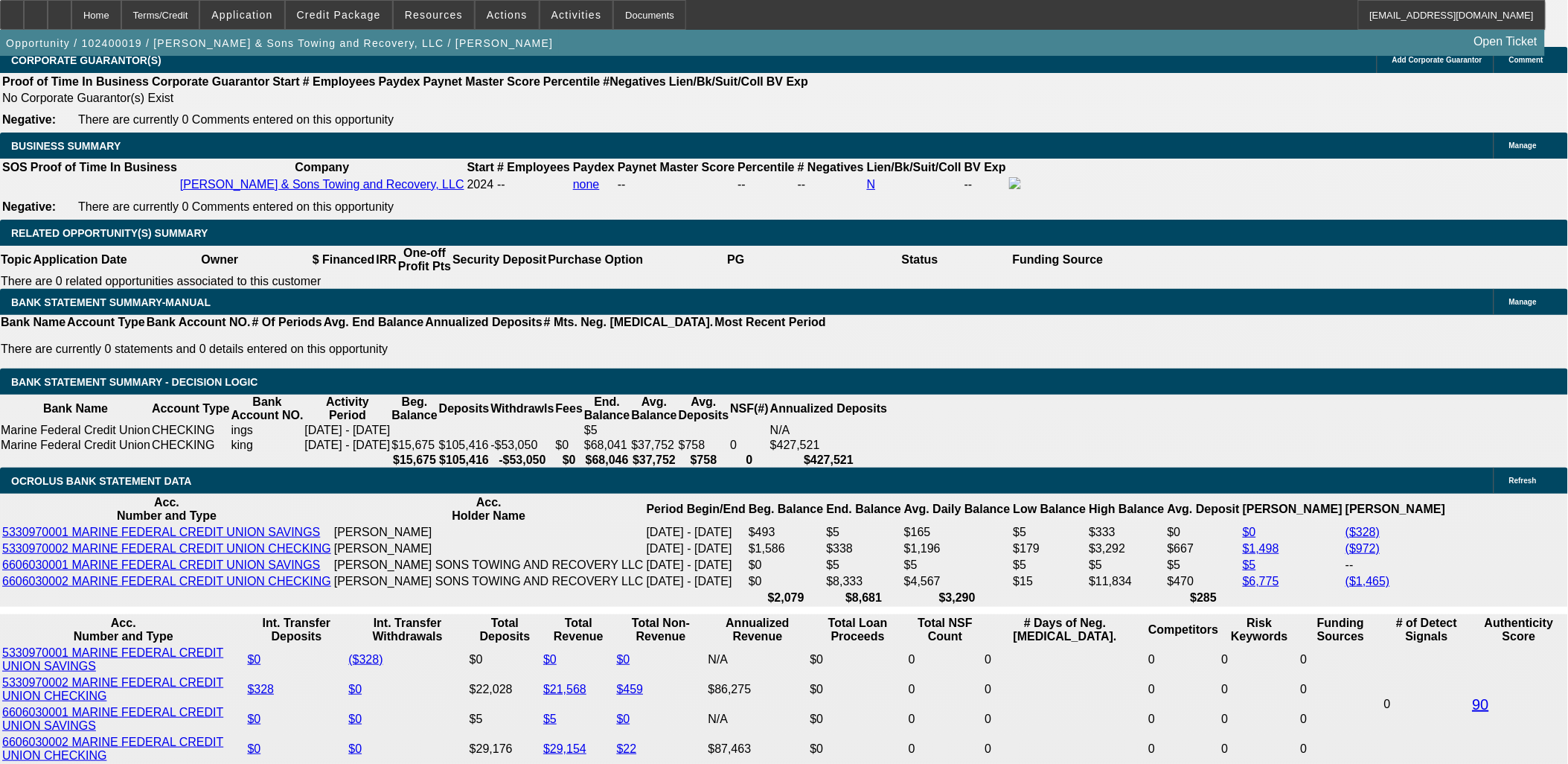
type input "18"
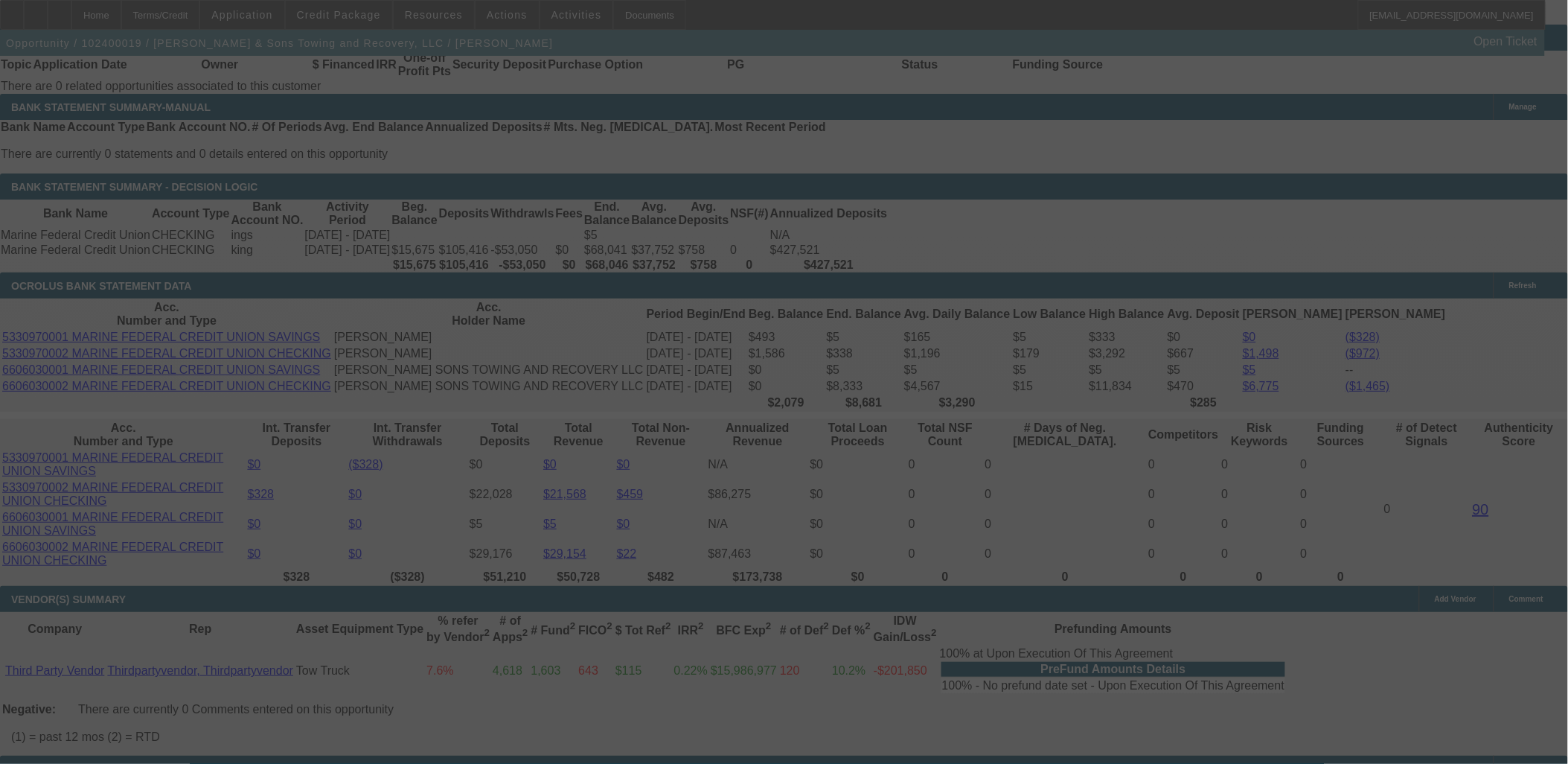
scroll to position [2497, 0]
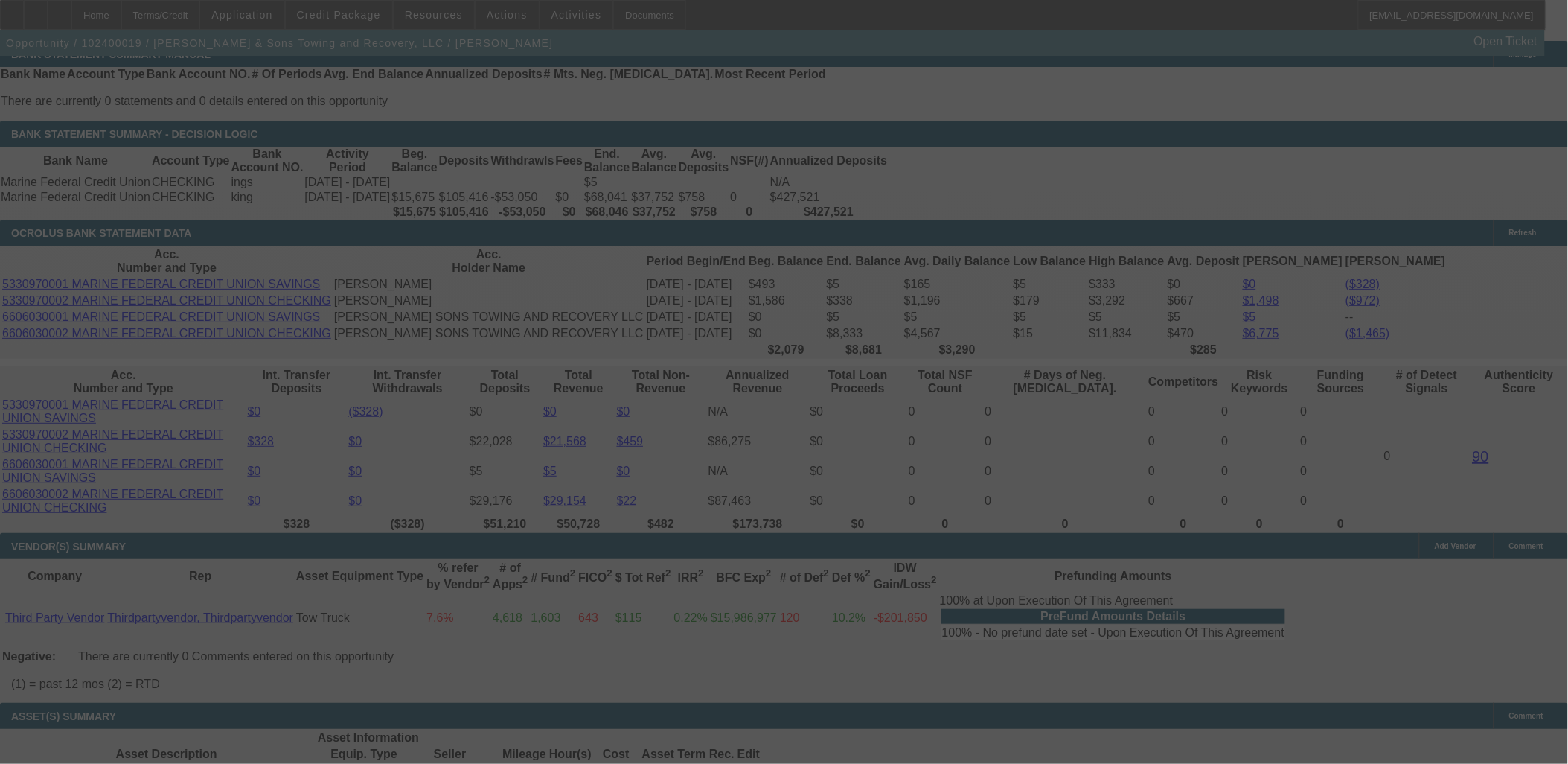
select select "0.1"
select select "2"
select select "0"
select select "6"
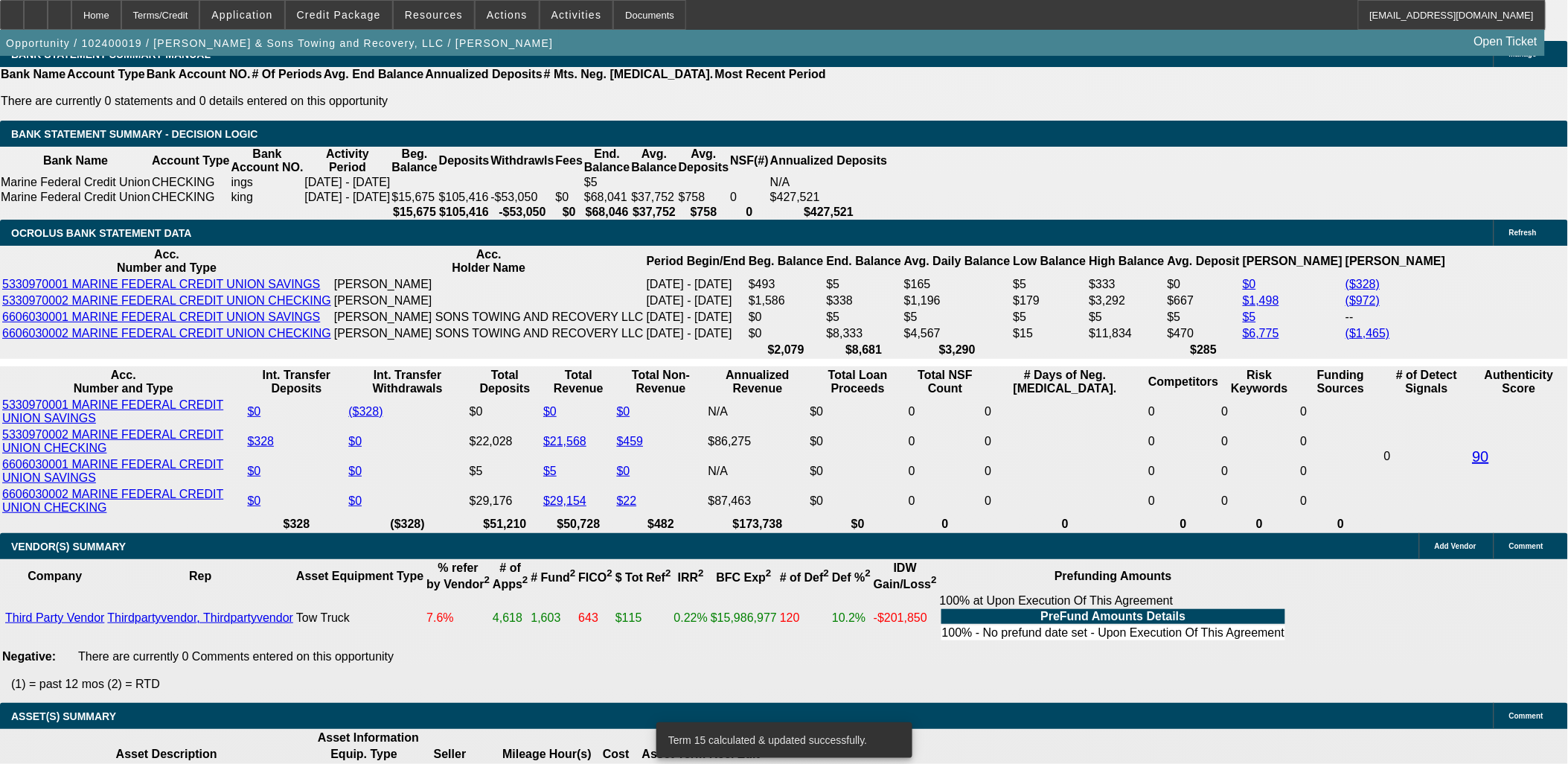
type input "20"
type input "UNKNOWN"
type input "$5,933.58"
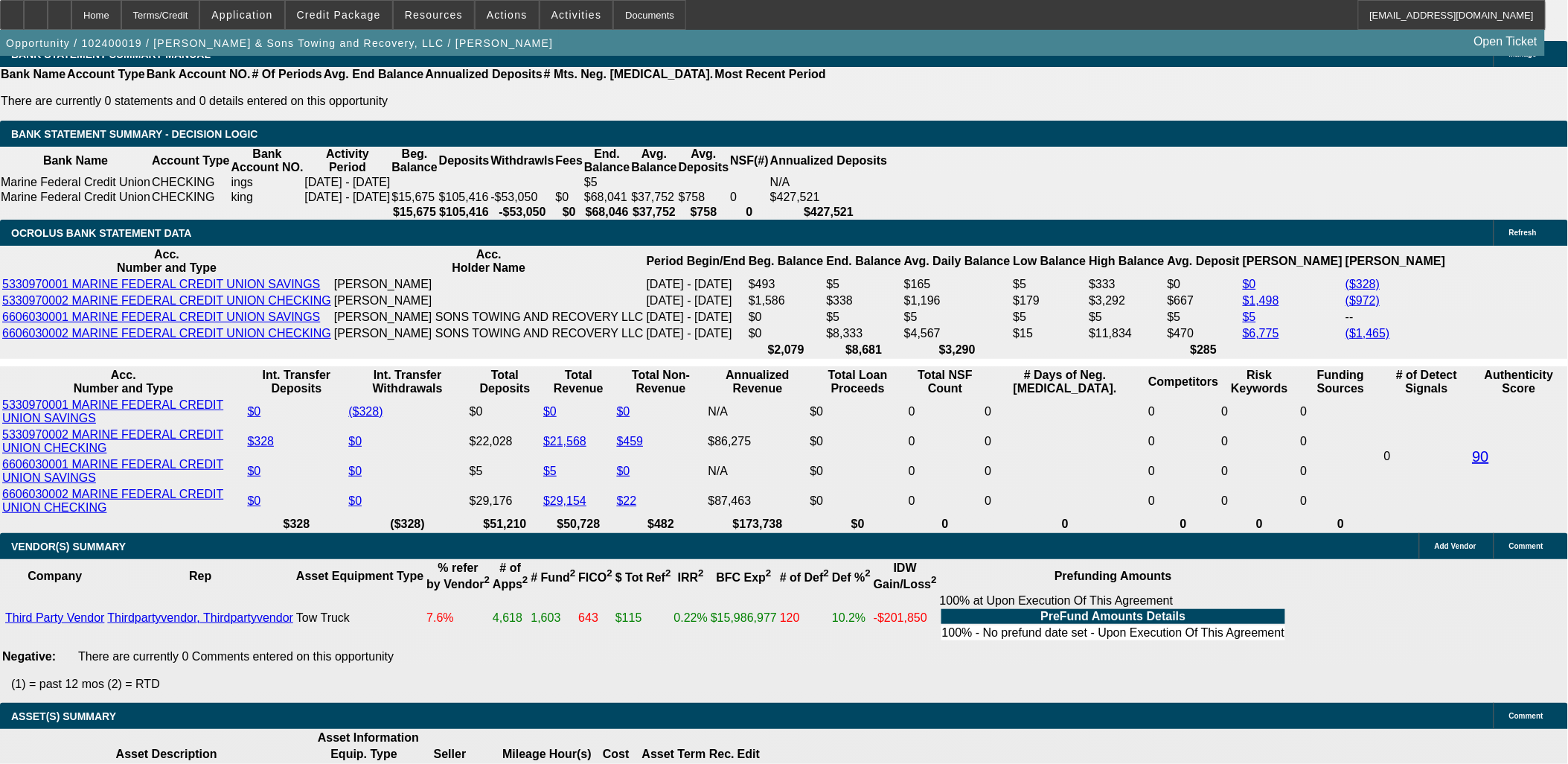
type input "$2,966.79"
type input "$4,396.62"
type input "$2,198.31"
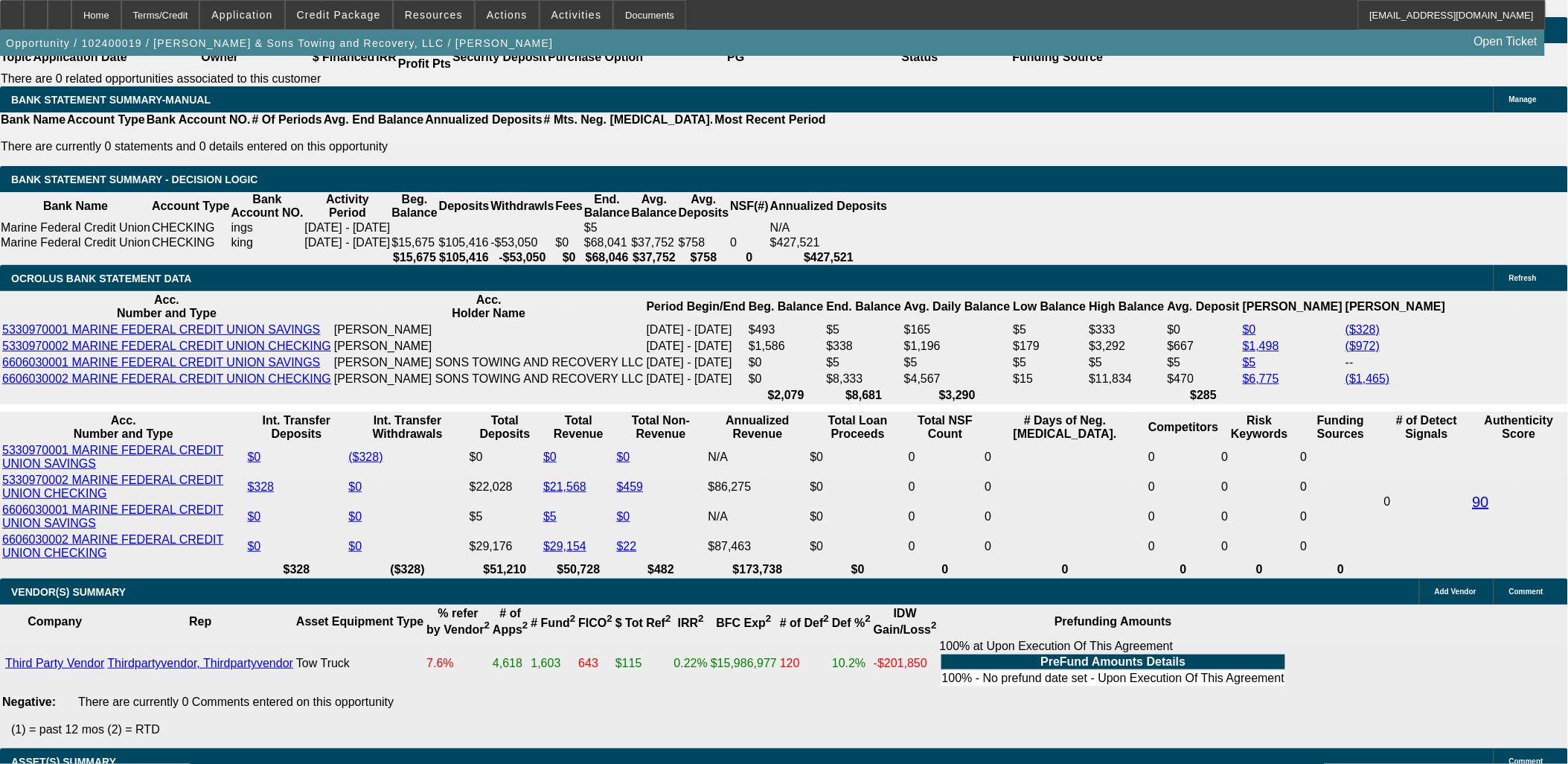
scroll to position [2415, 0]
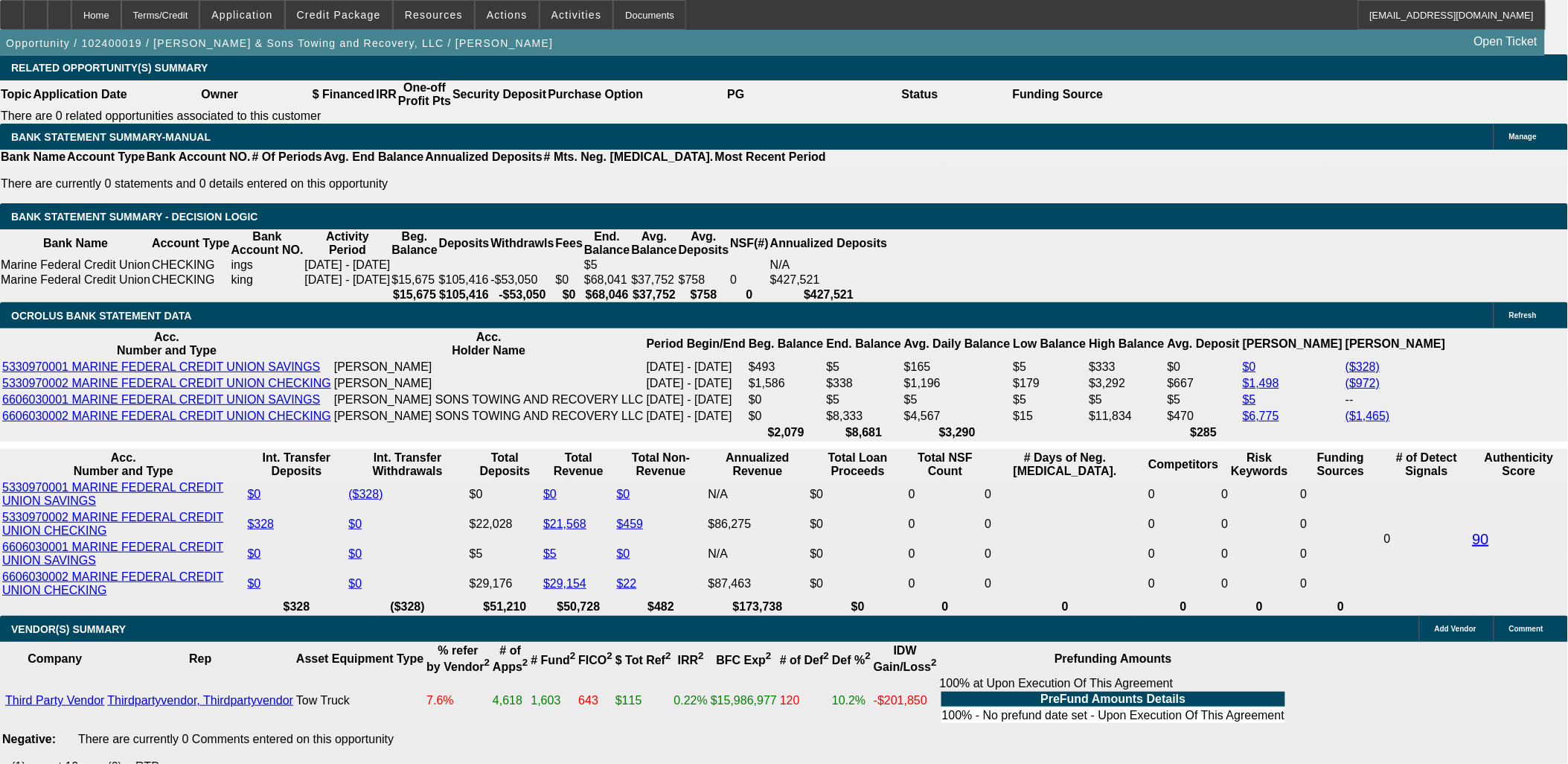
type input "20"
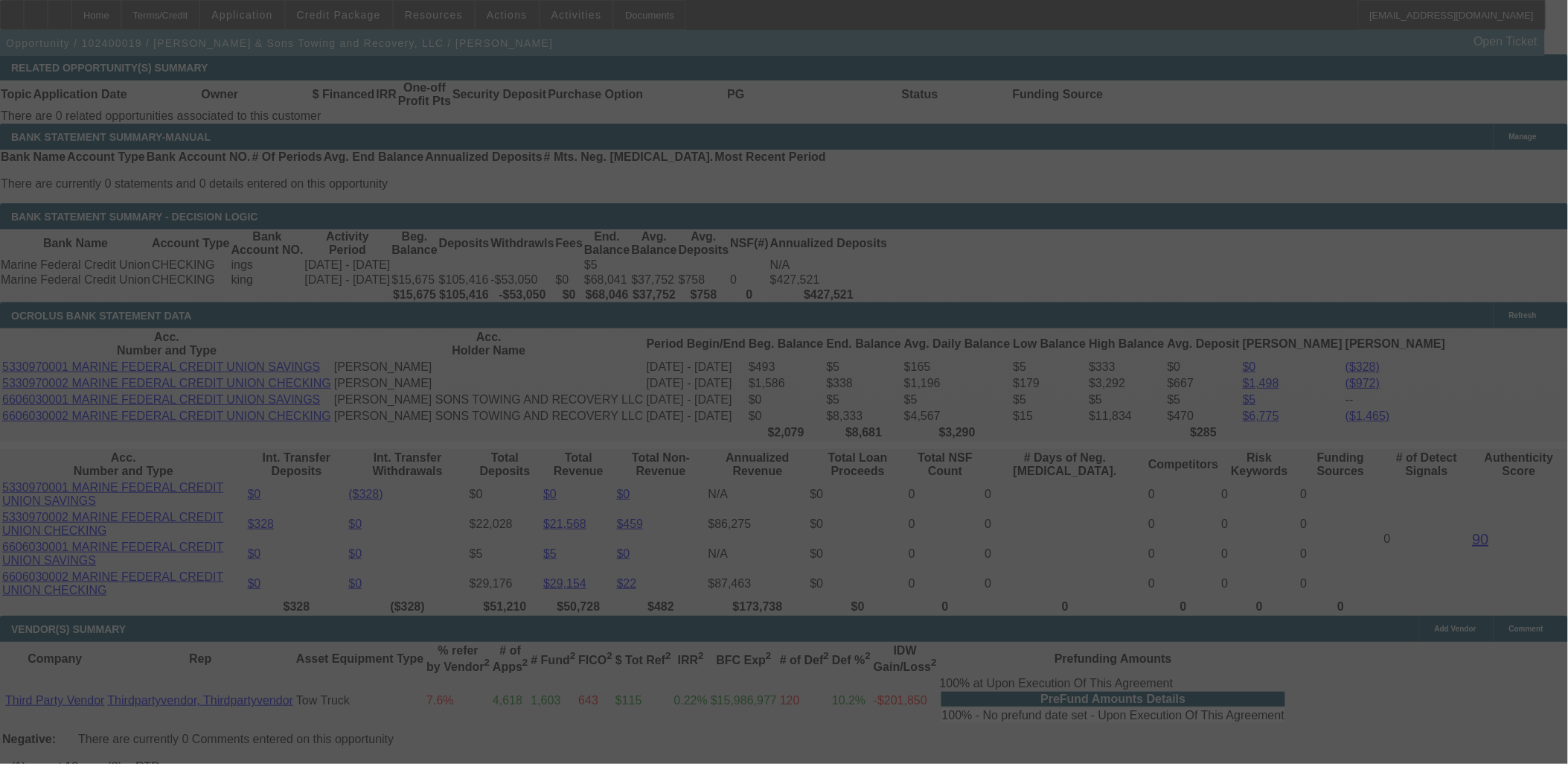
select select "0.1"
select select "2"
select select "0"
select select "6"
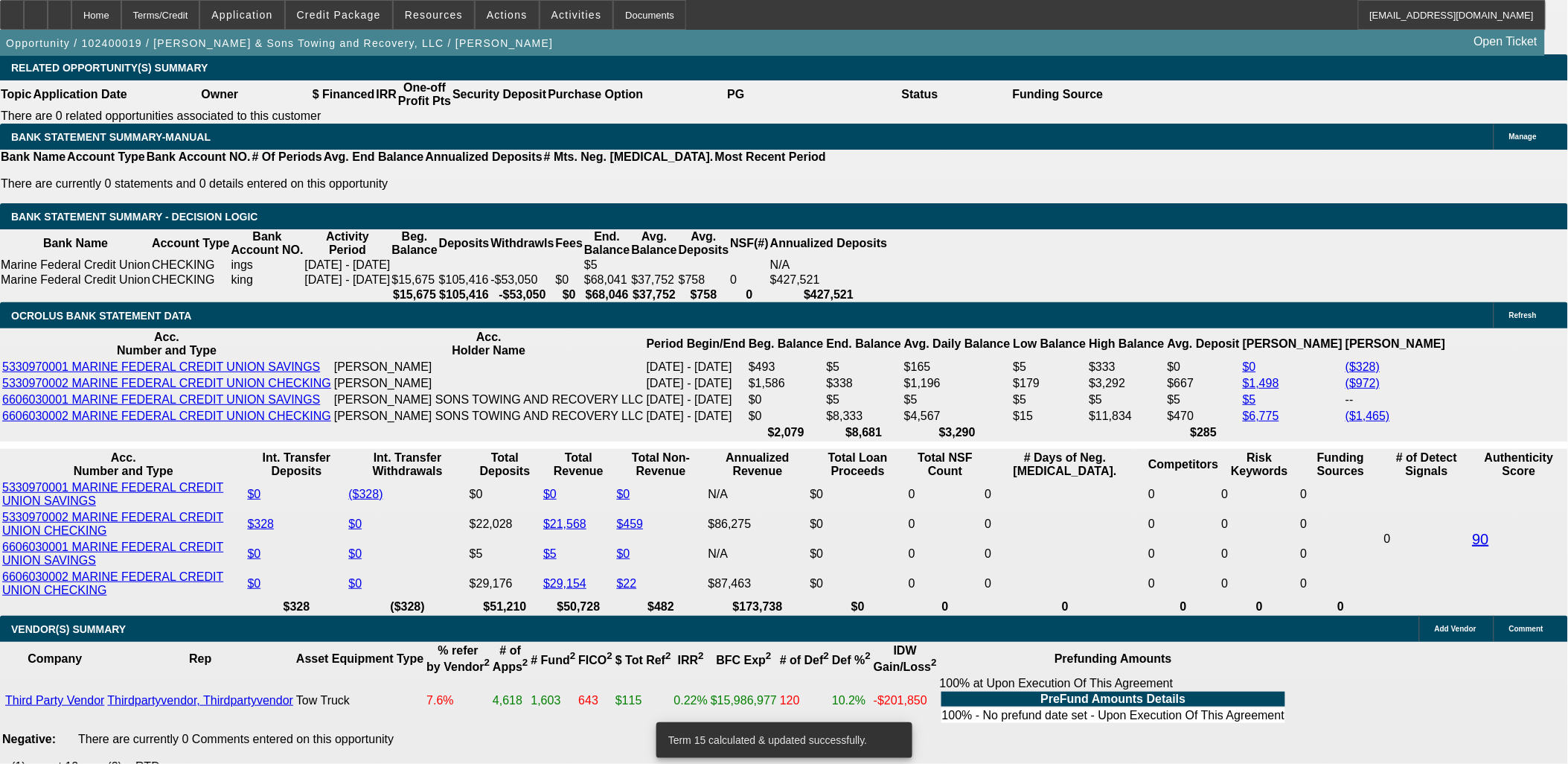
type input "UNKNOWN"
type input "20"
type input "$5,933.58"
type input "$2,966.79"
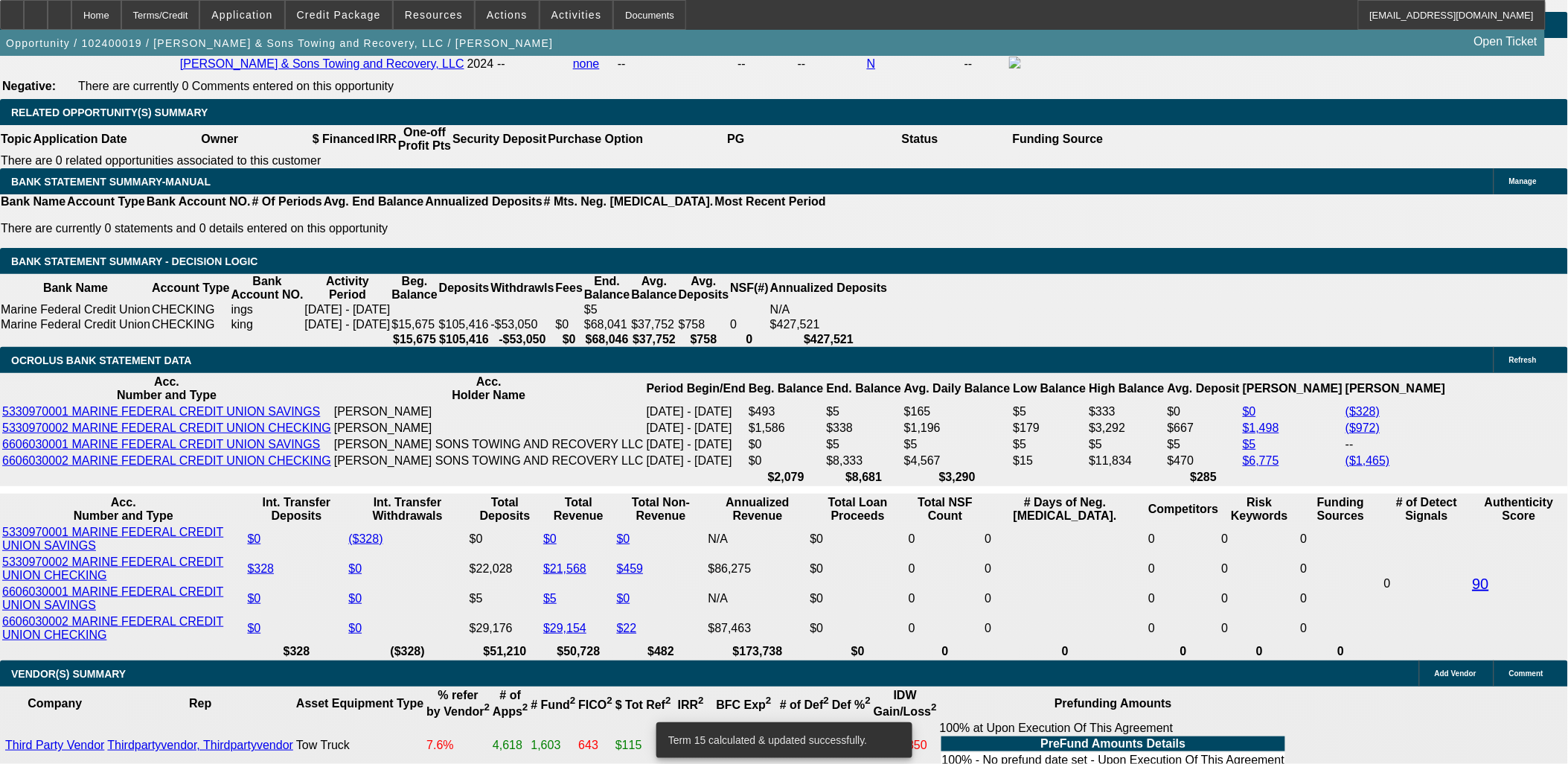
scroll to position [2332, 0]
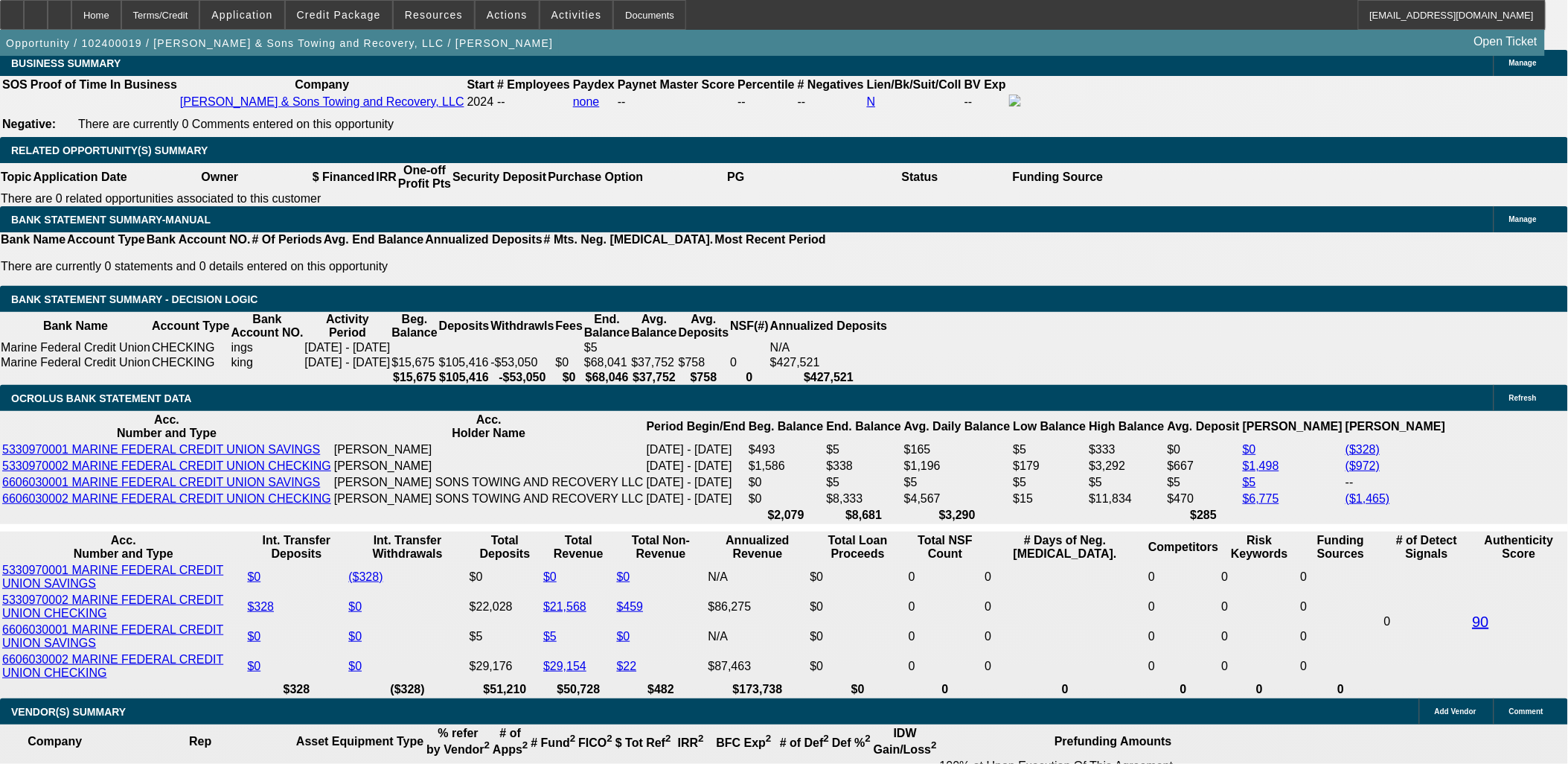
type input "20"
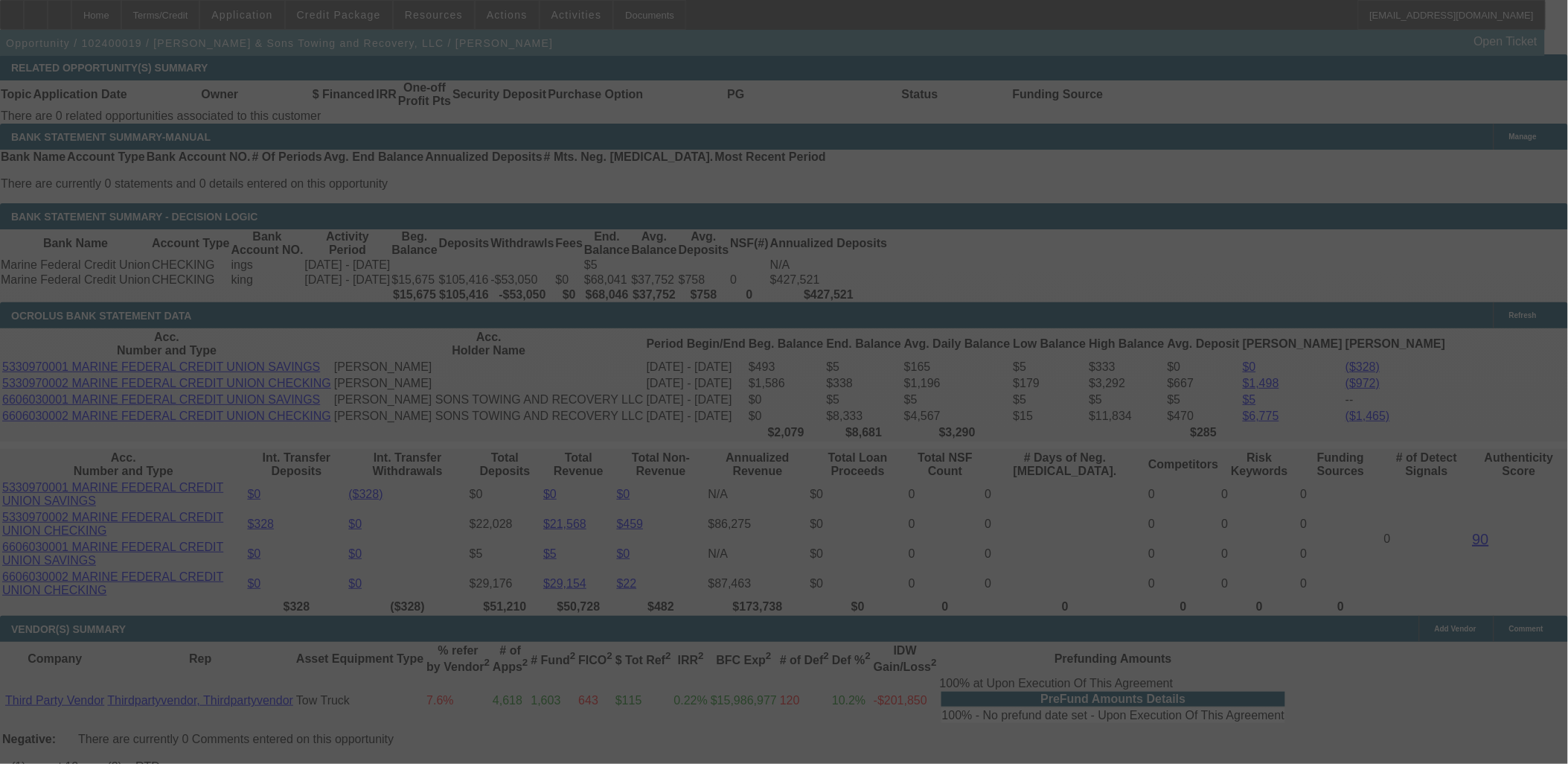
scroll to position [2497, 0]
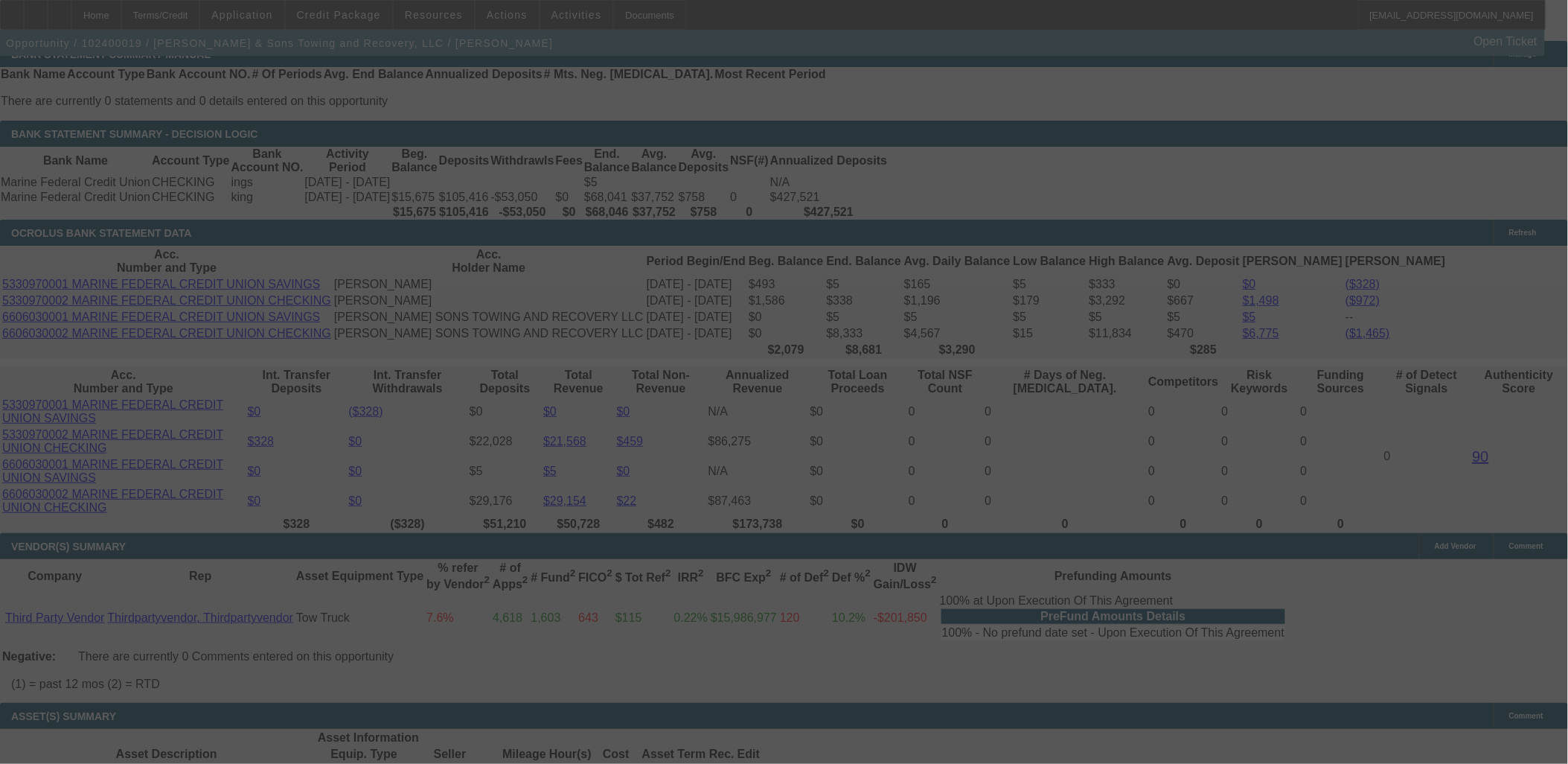
select select "0.1"
select select "2"
select select "0"
select select "6"
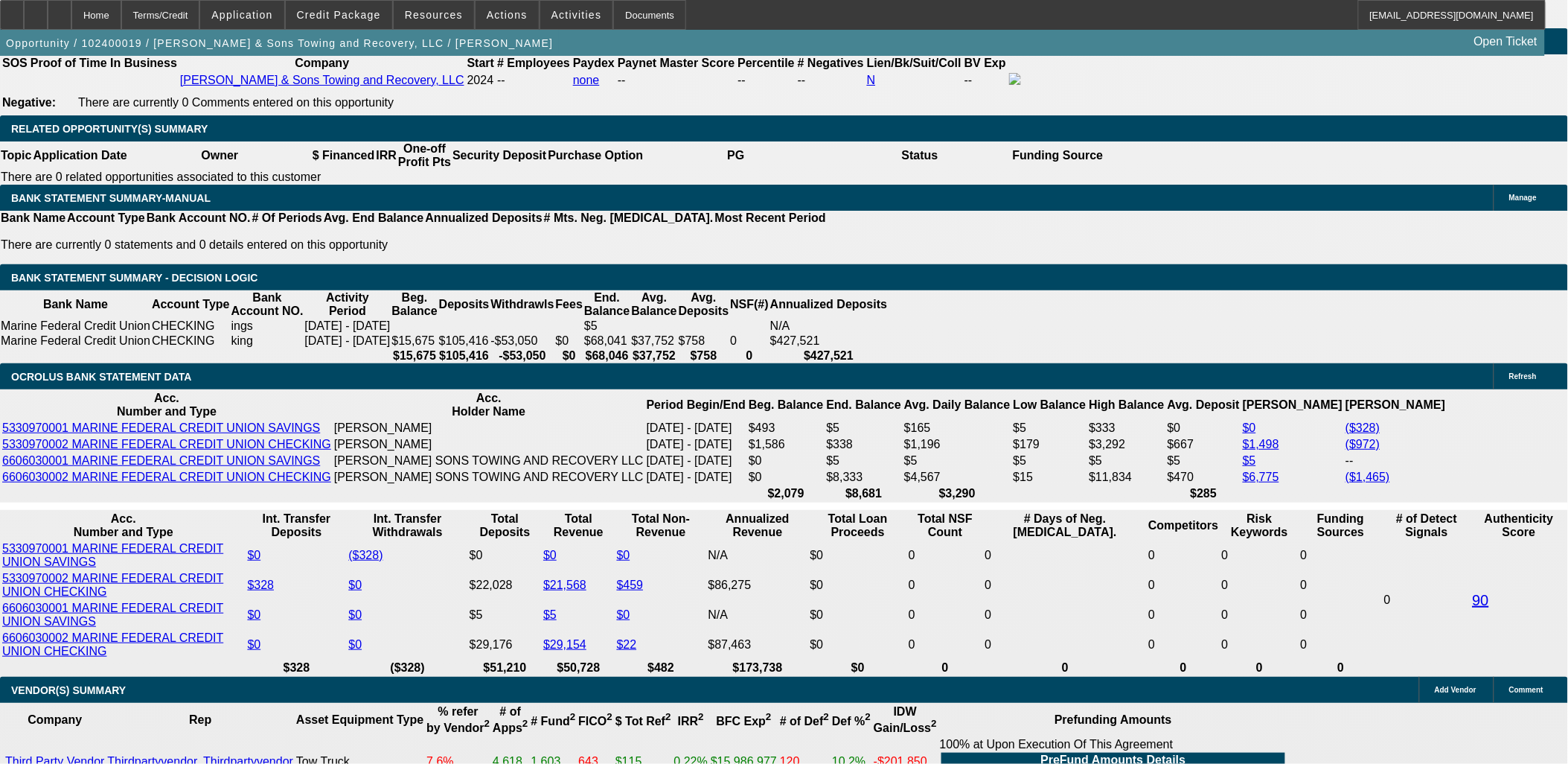
scroll to position [2332, 0]
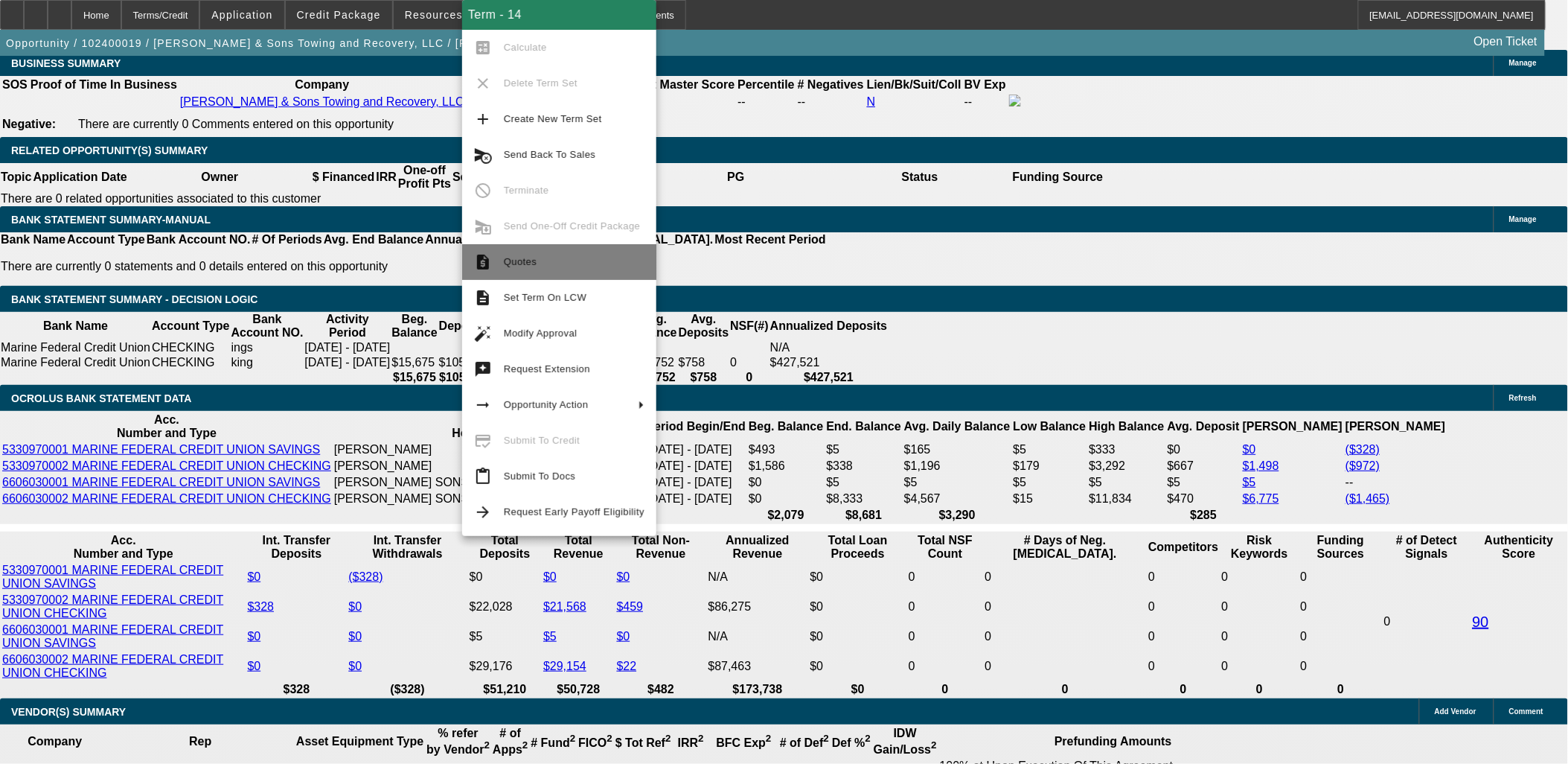
click at [539, 260] on span "Quotes" at bounding box center [574, 262] width 141 height 18
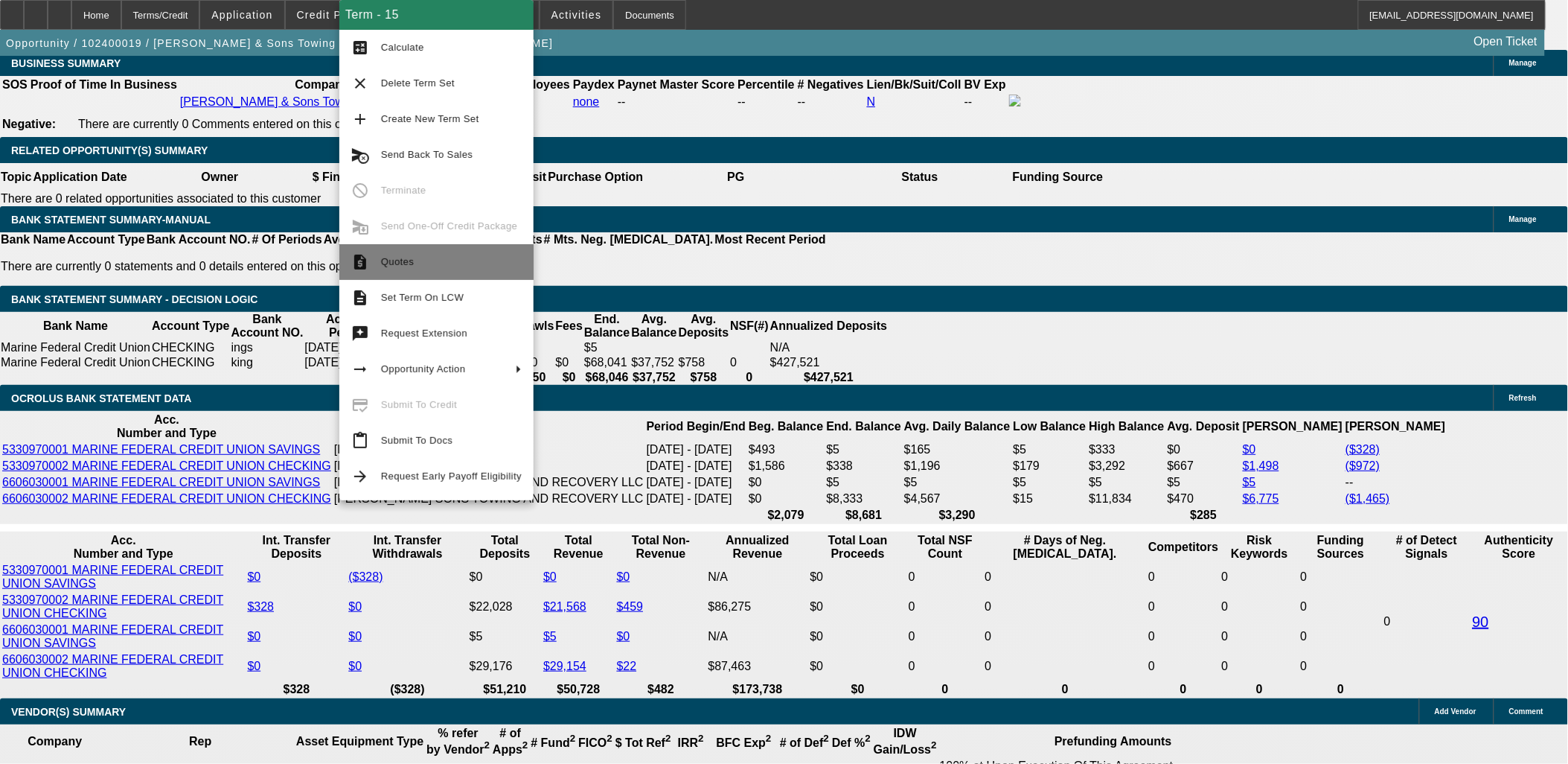
click at [415, 268] on span "Quotes" at bounding box center [451, 262] width 141 height 18
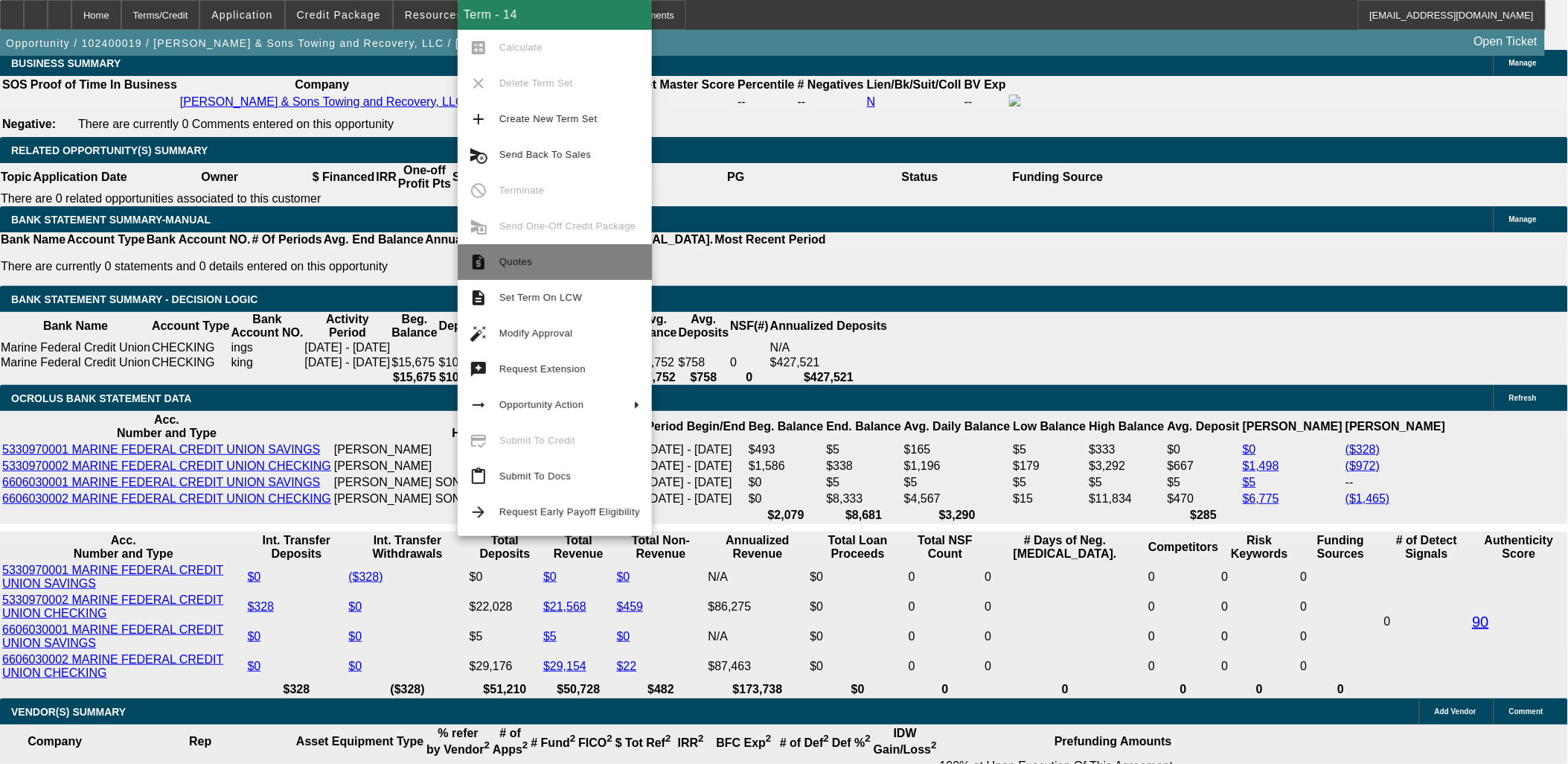
click at [525, 264] on span "Quotes" at bounding box center [516, 262] width 33 height 11
